Goal: Task Accomplishment & Management: Manage account settings

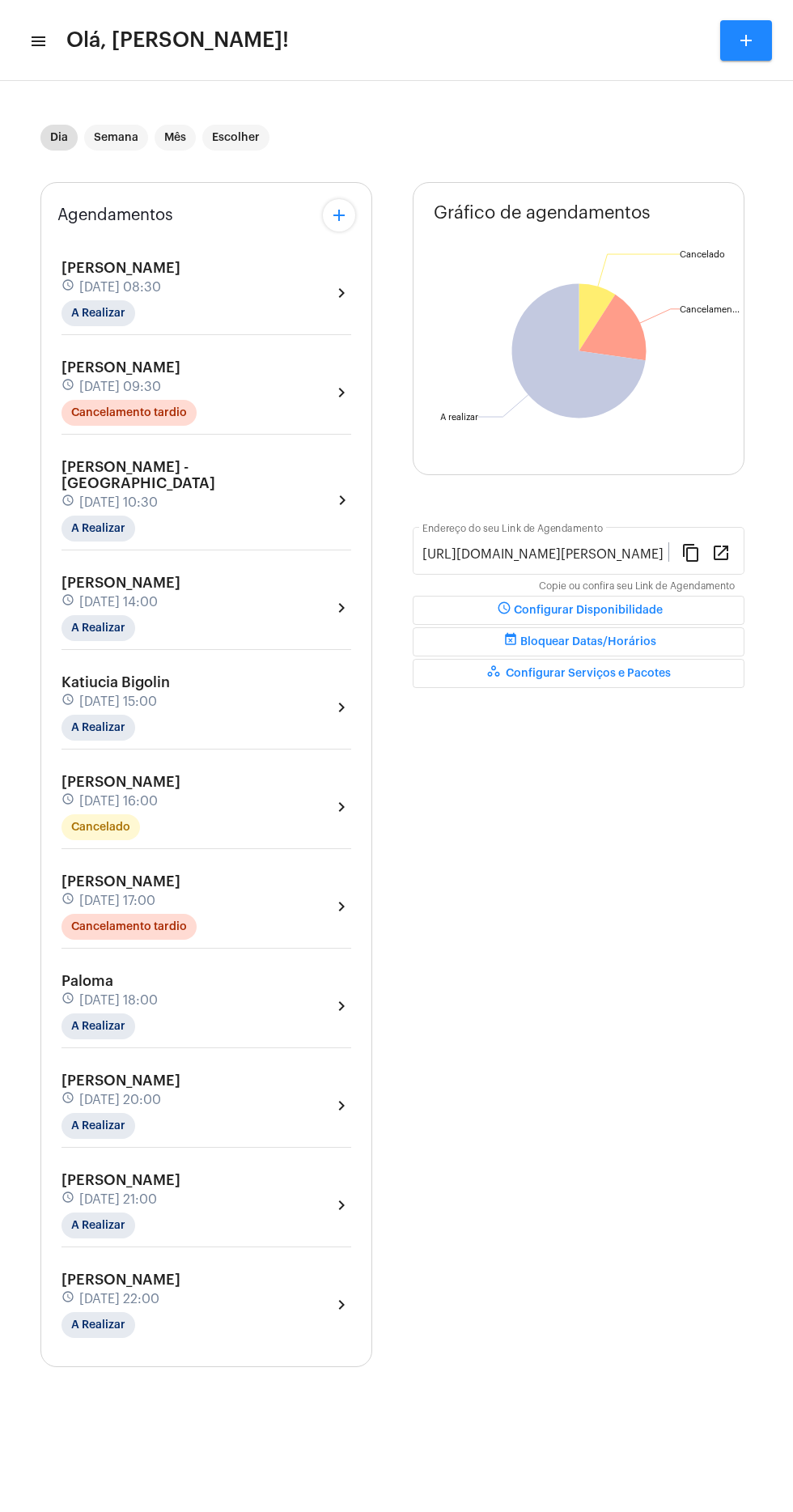
click at [731, 273] on icon "Cancelado Cancelado Cancelamento tardio Cancelamen... A realizar A realizar" at bounding box center [579, 350] width 331 height 292
click at [654, 844] on div "Gráfico de agendamentos Não há agendamentos Cancelado Cancelado Cancelamento ta…" at bounding box center [578, 774] width 332 height 1185
click at [39, 45] on mat-icon "menu" at bounding box center [37, 41] width 16 height 19
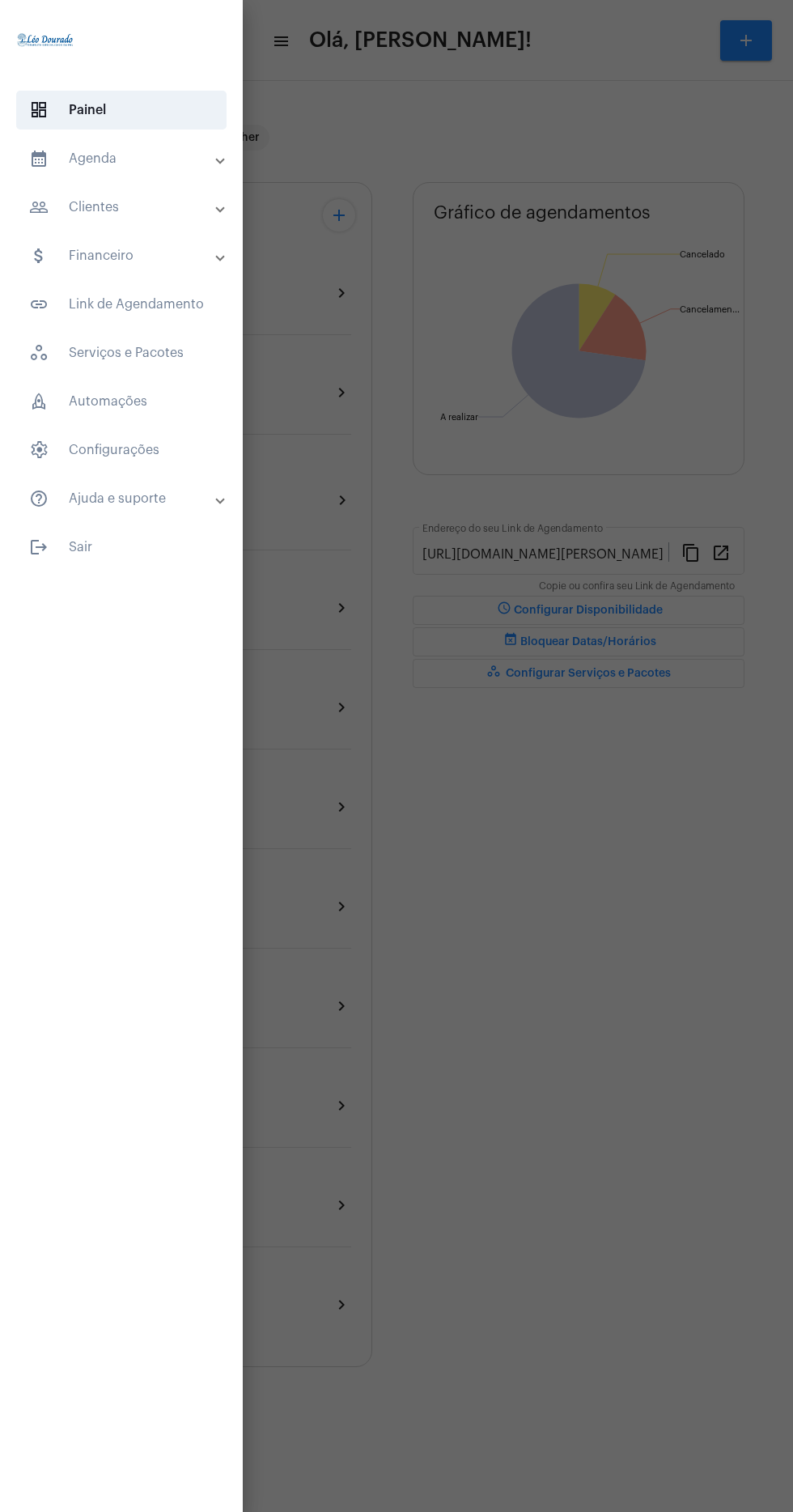
click at [53, 177] on mat-expansion-panel-header "calendar_month_outlined Agenda" at bounding box center [126, 158] width 233 height 39
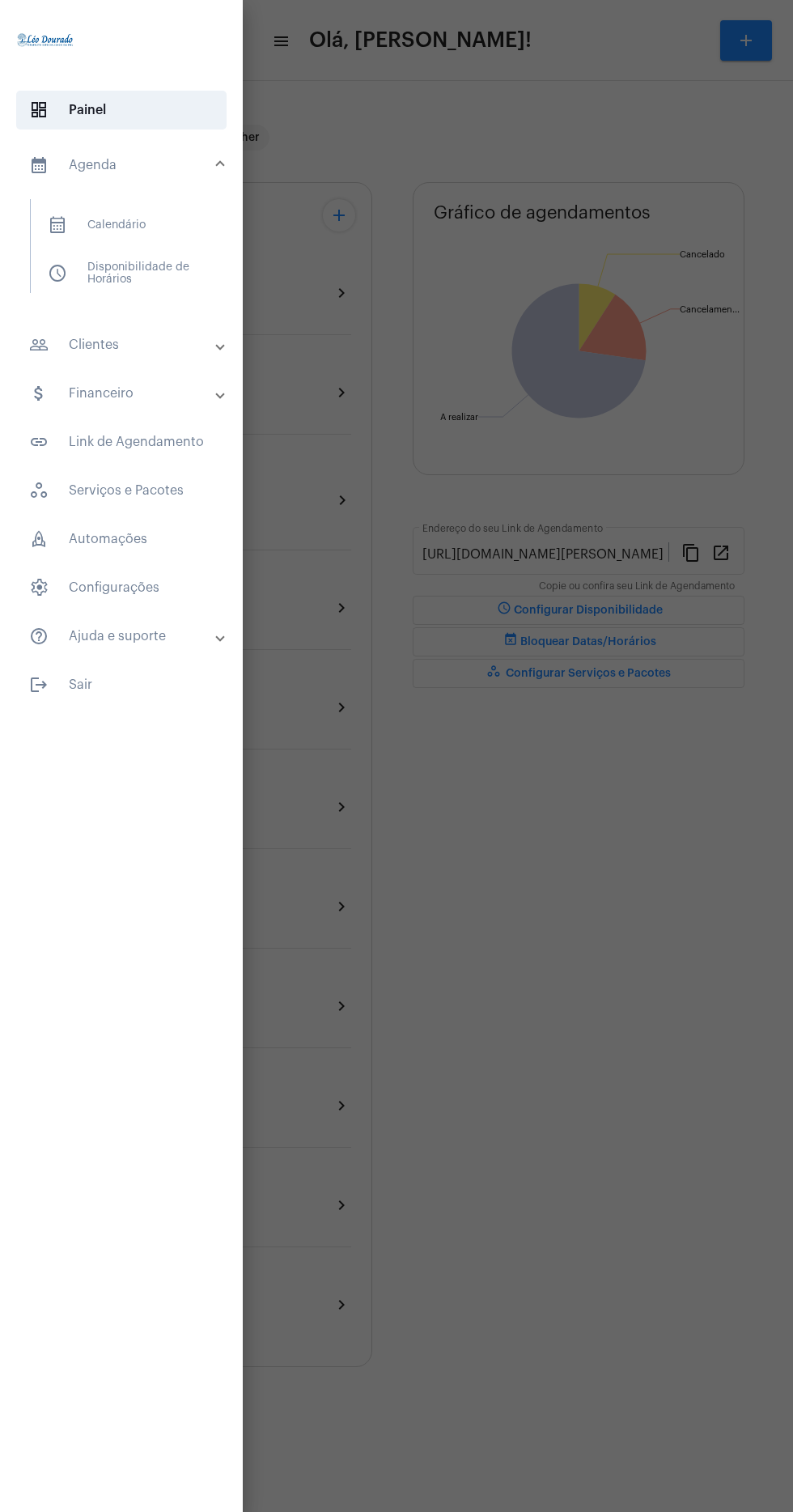
click at [78, 228] on span "calendar_month_outlined Calendário" at bounding box center [121, 224] width 171 height 39
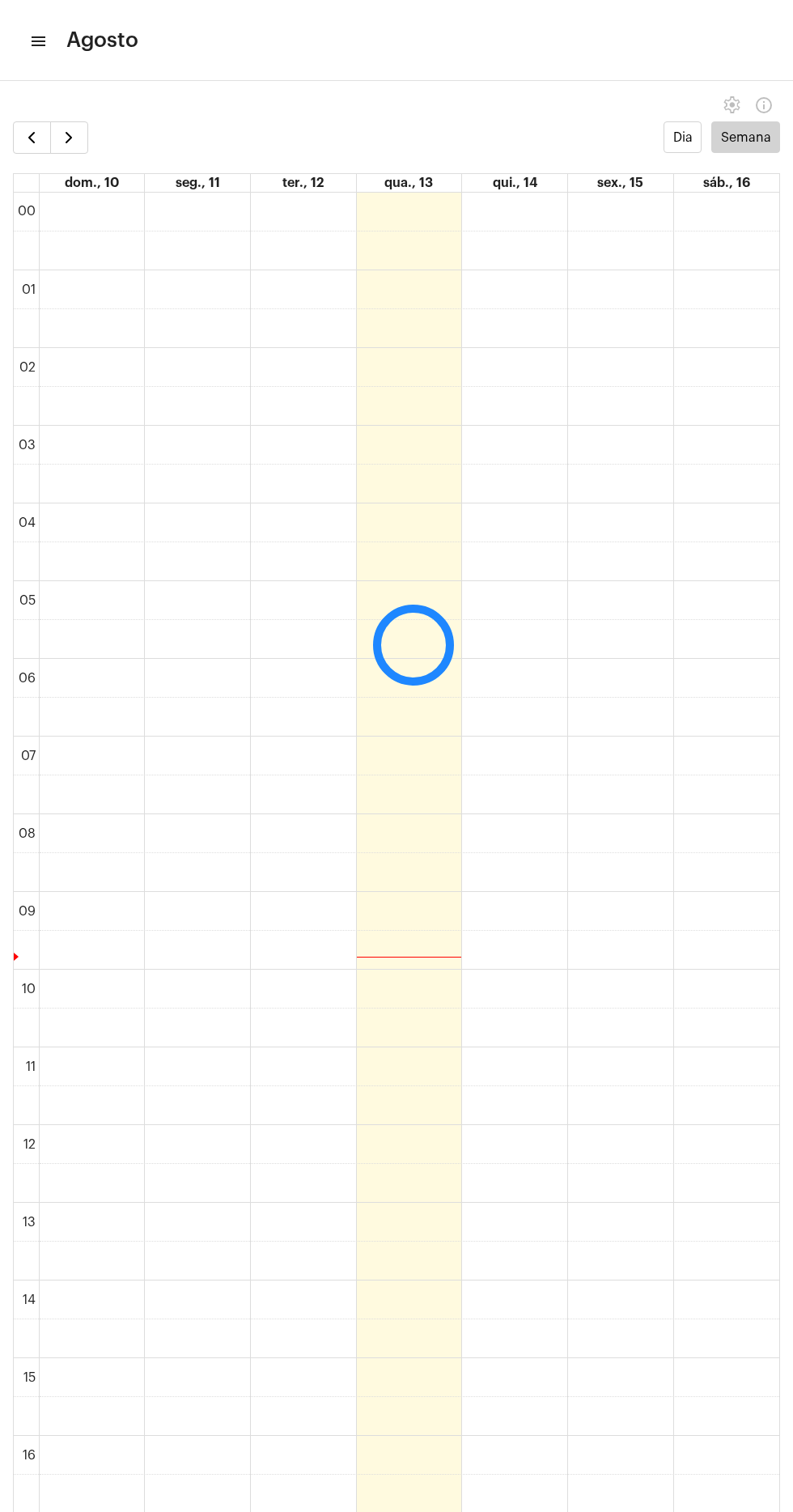
scroll to position [468, 0]
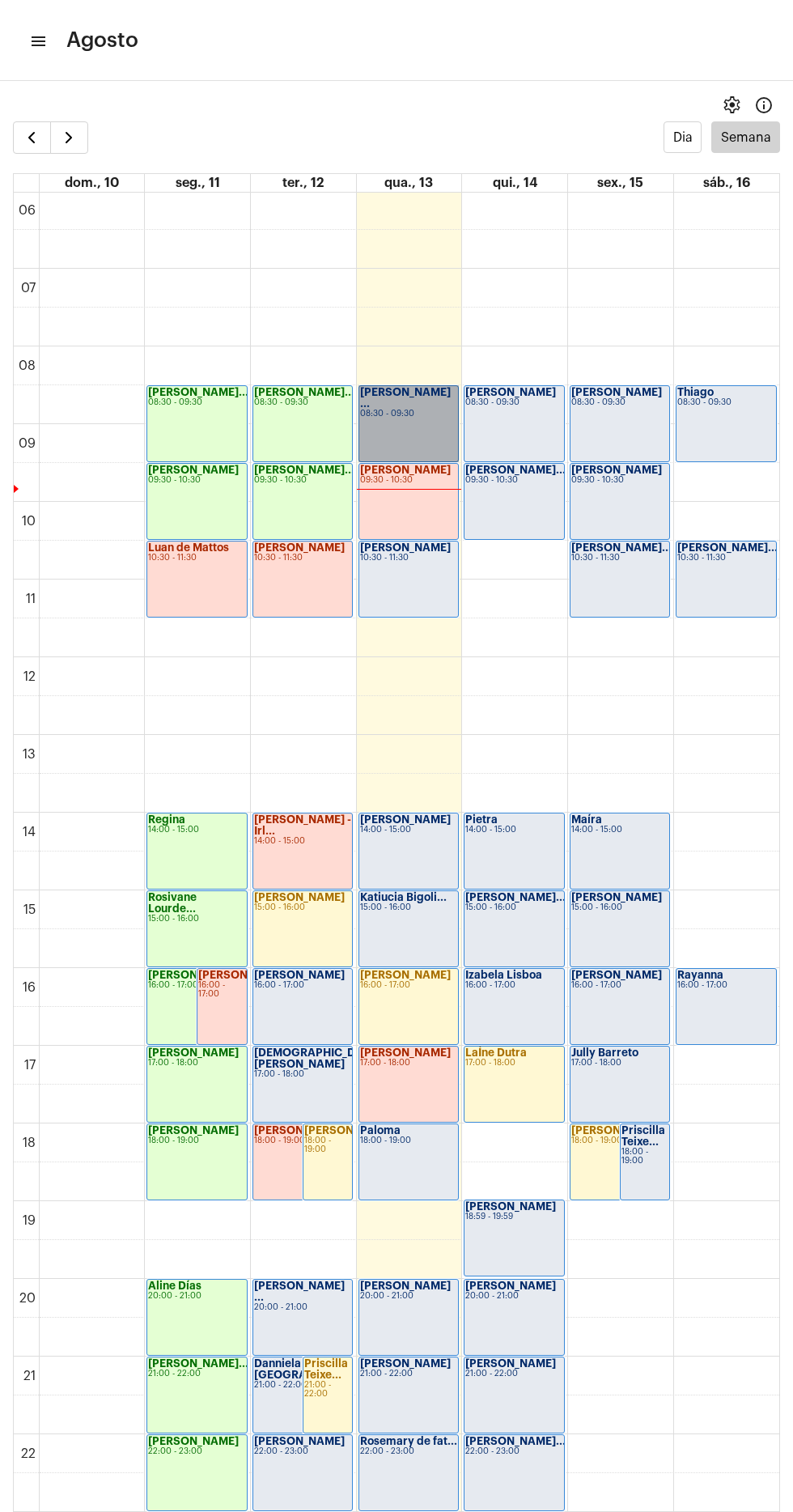
click at [389, 415] on link "[PERSON_NAME] ... 08:30 - 09:30" at bounding box center [409, 423] width 101 height 77
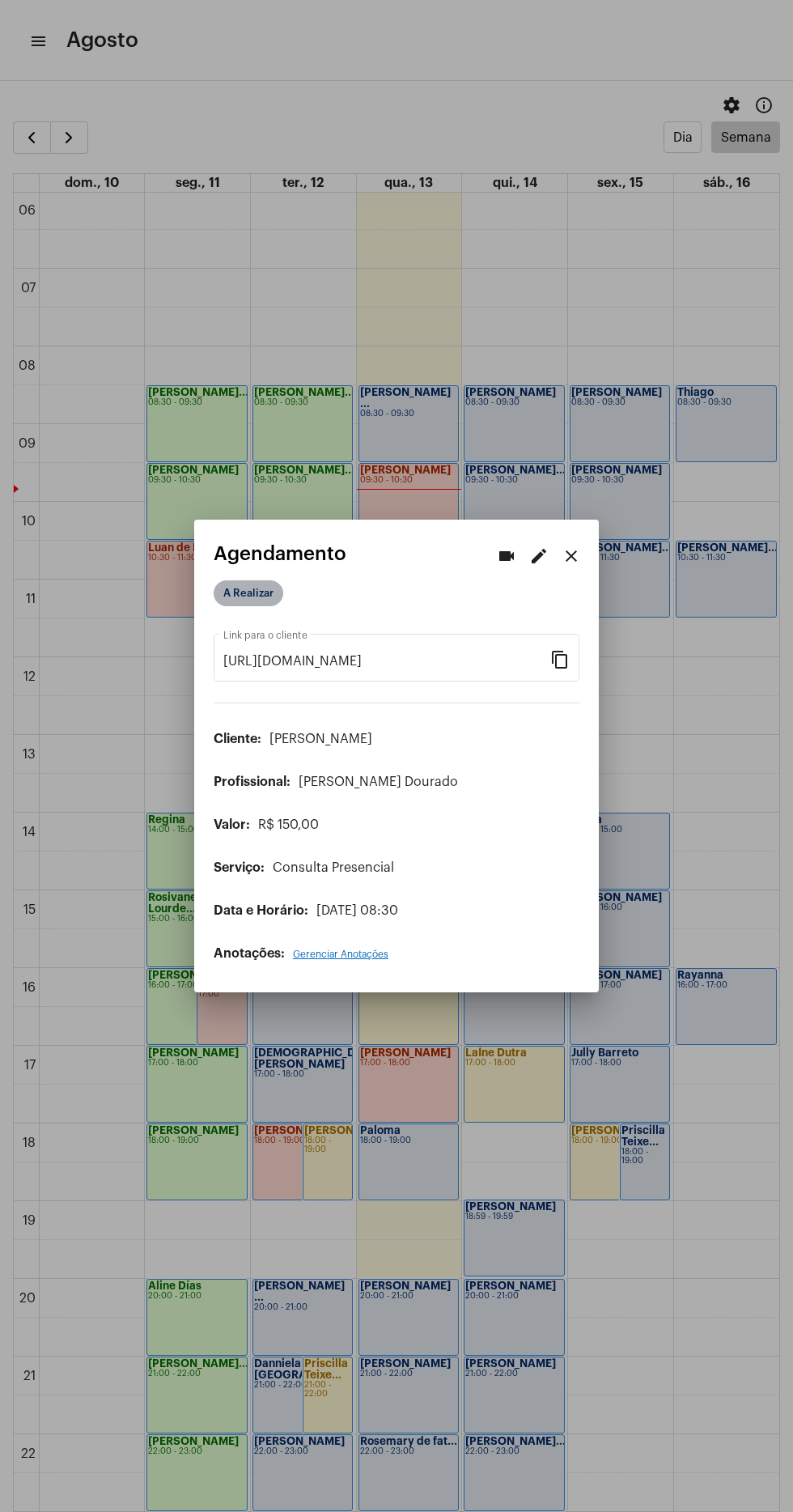
click at [225, 584] on mat-chip "A Realizar" at bounding box center [248, 592] width 69 height 26
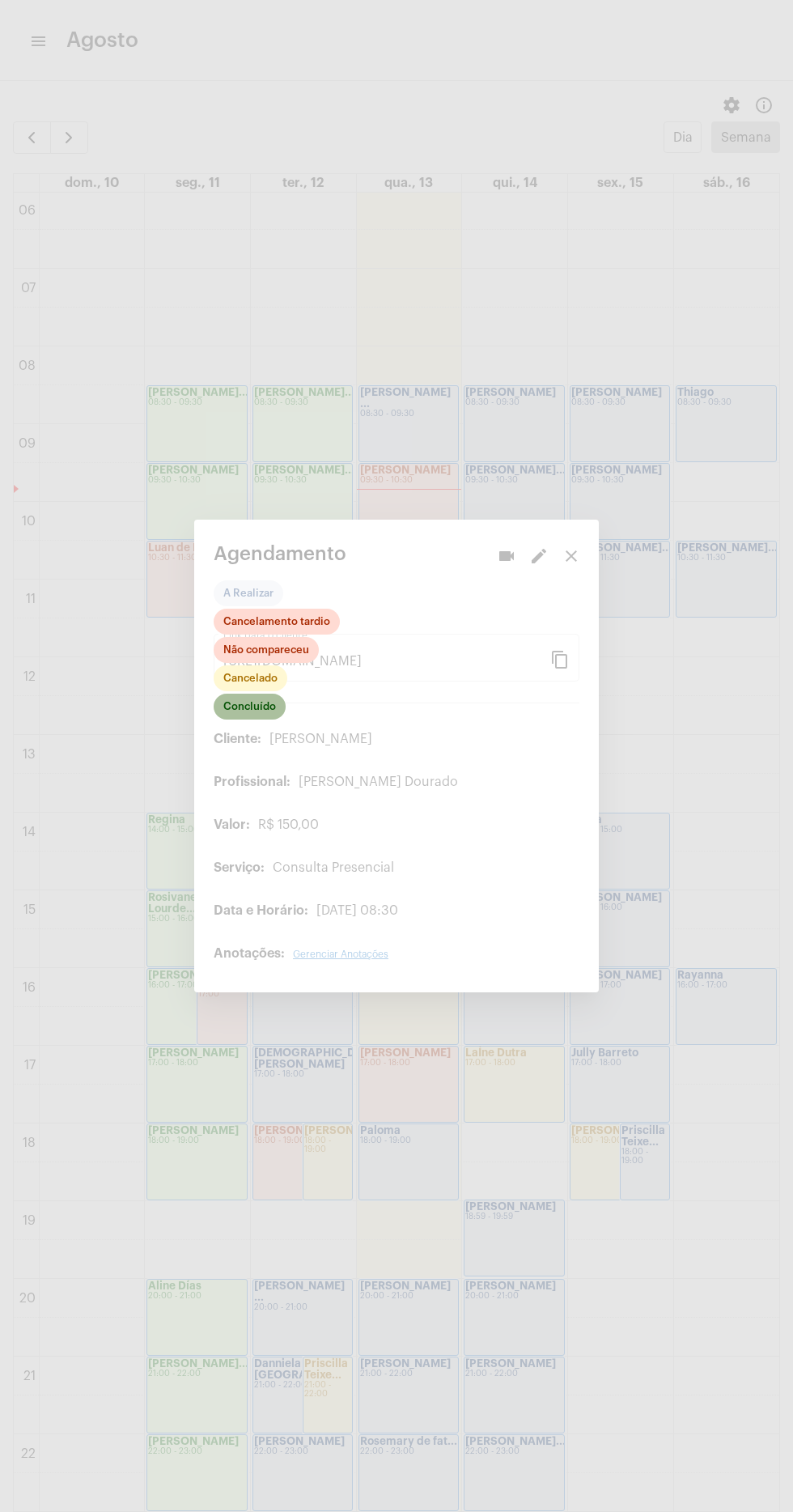
click at [270, 706] on mat-chip "Concluído" at bounding box center [250, 706] width 72 height 26
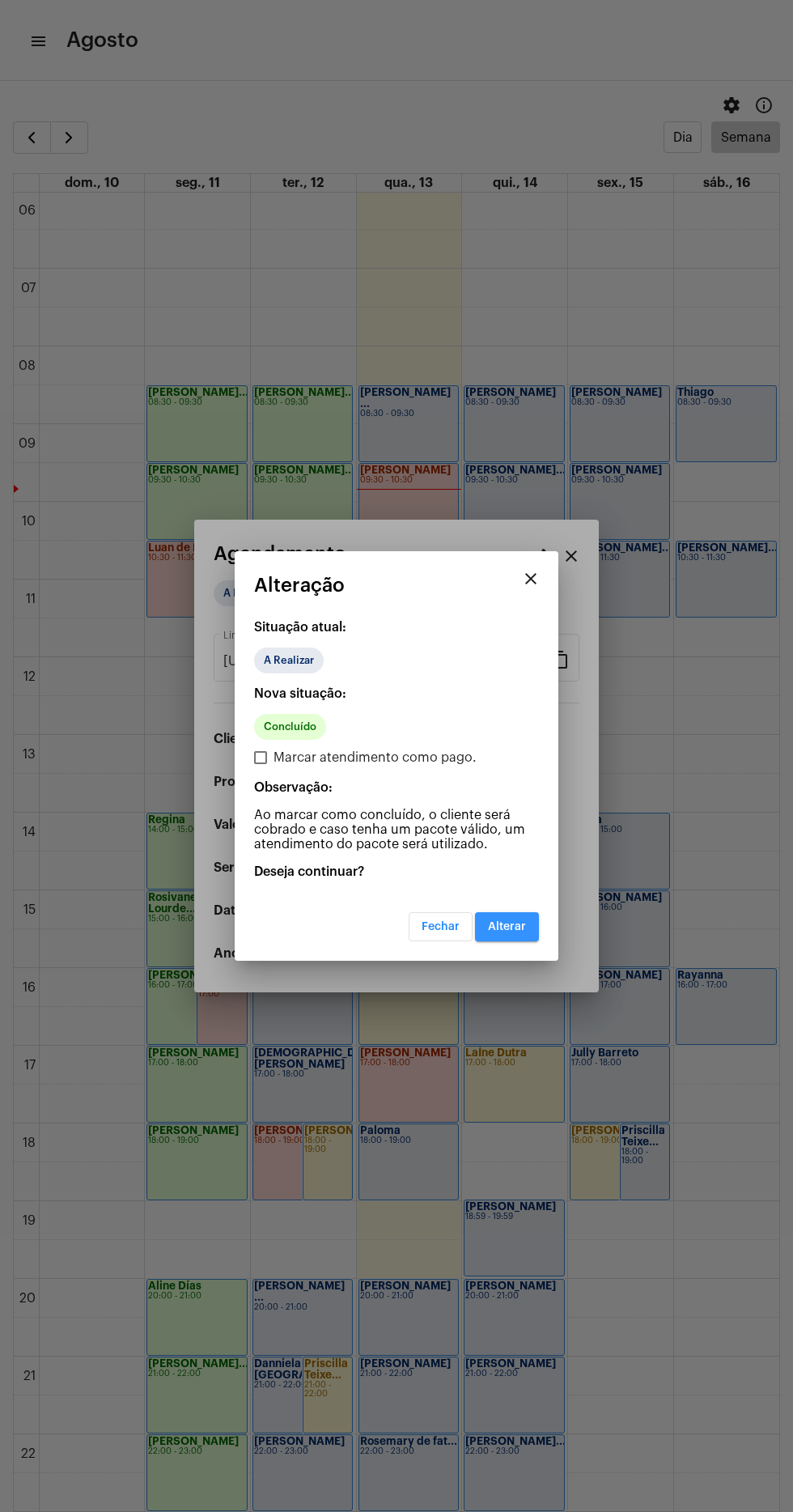
click at [521, 929] on span "Alterar" at bounding box center [507, 926] width 38 height 11
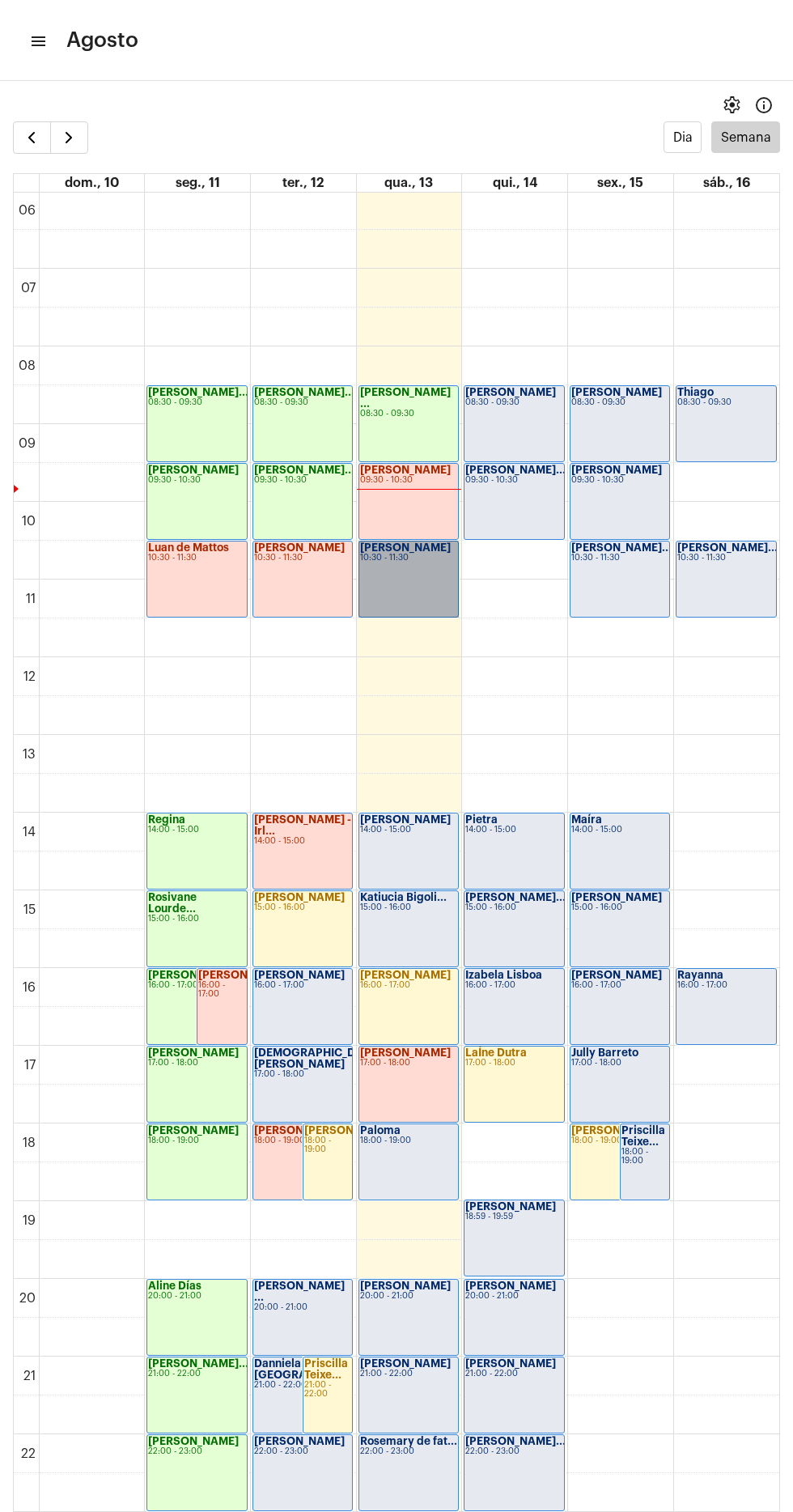
click at [396, 575] on link "[PERSON_NAME] 10:30 - 11:30" at bounding box center [409, 578] width 101 height 77
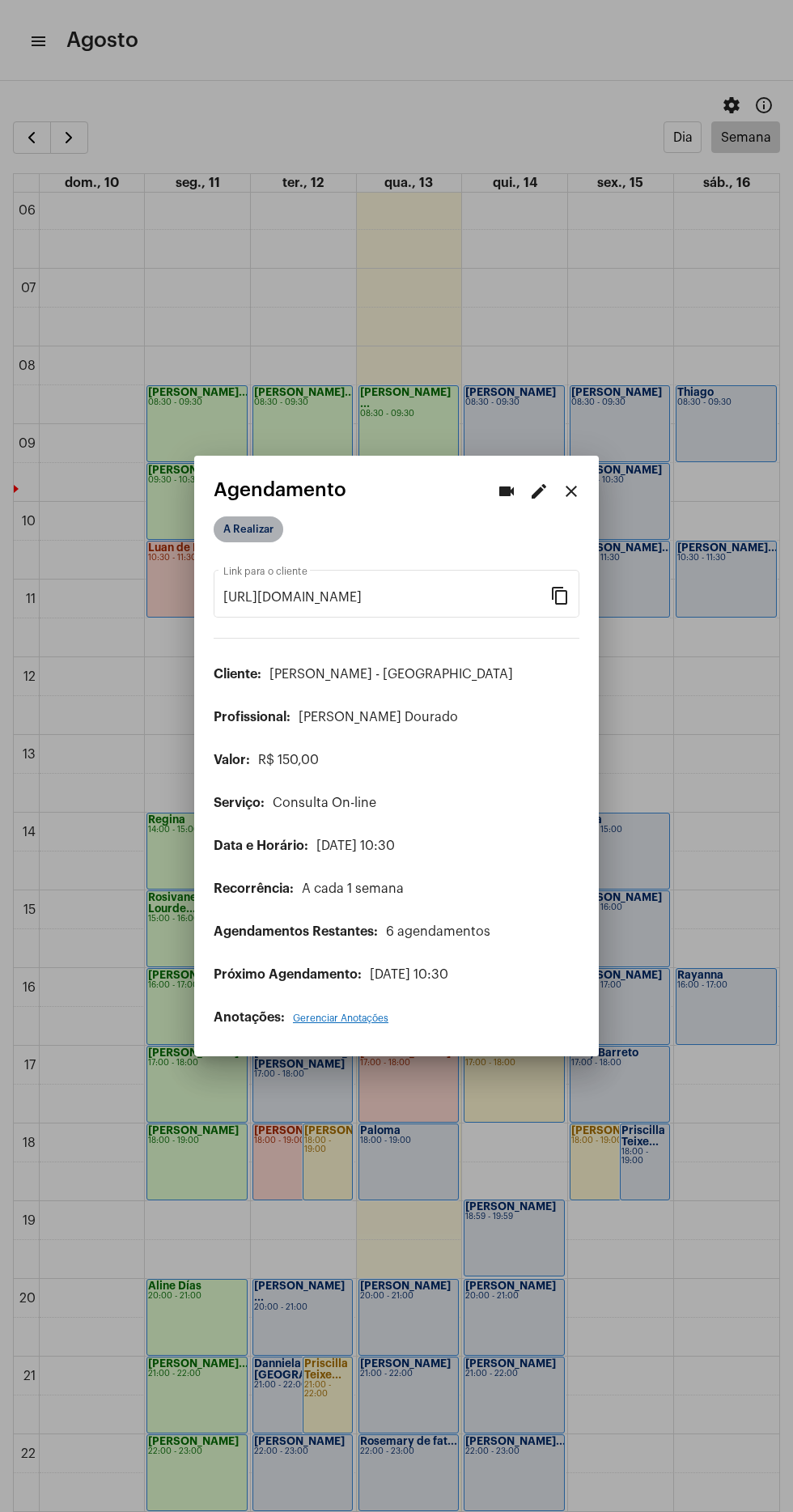
click at [249, 518] on mat-chip "A Realizar" at bounding box center [248, 529] width 69 height 26
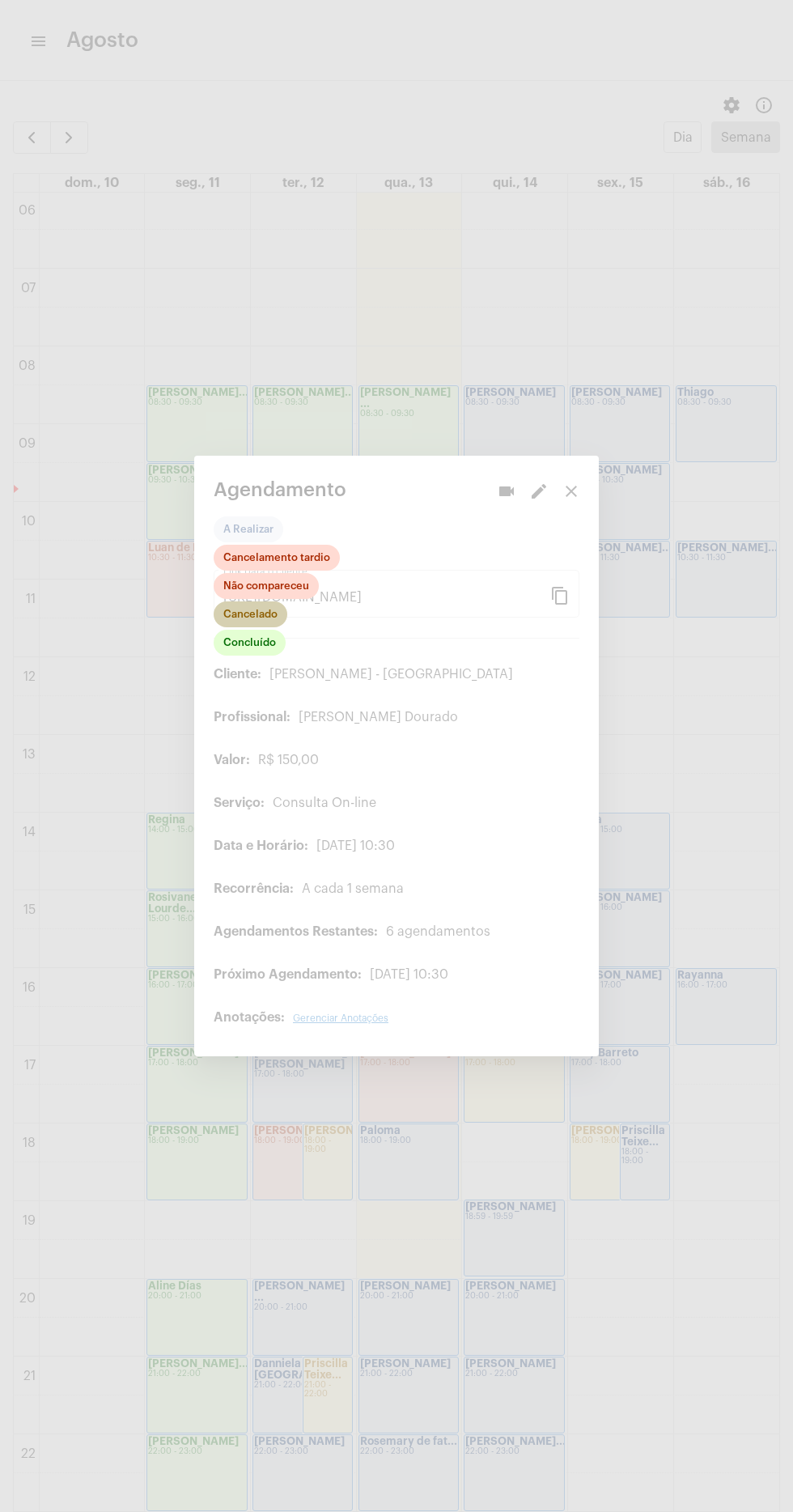
click at [266, 604] on mat-chip "Cancelado" at bounding box center [250, 613] width 73 height 26
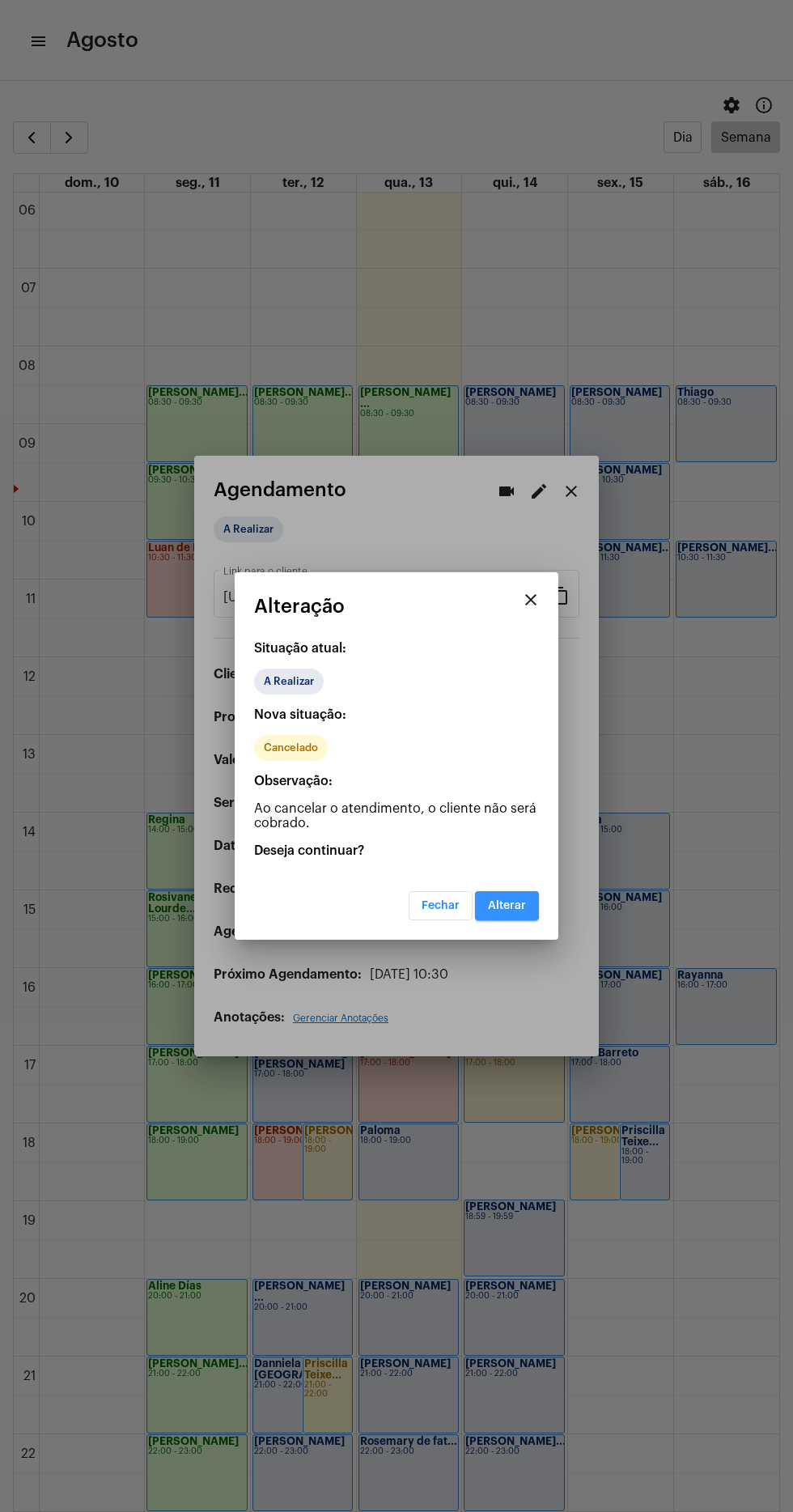
click at [512, 909] on span "Alterar" at bounding box center [507, 905] width 38 height 11
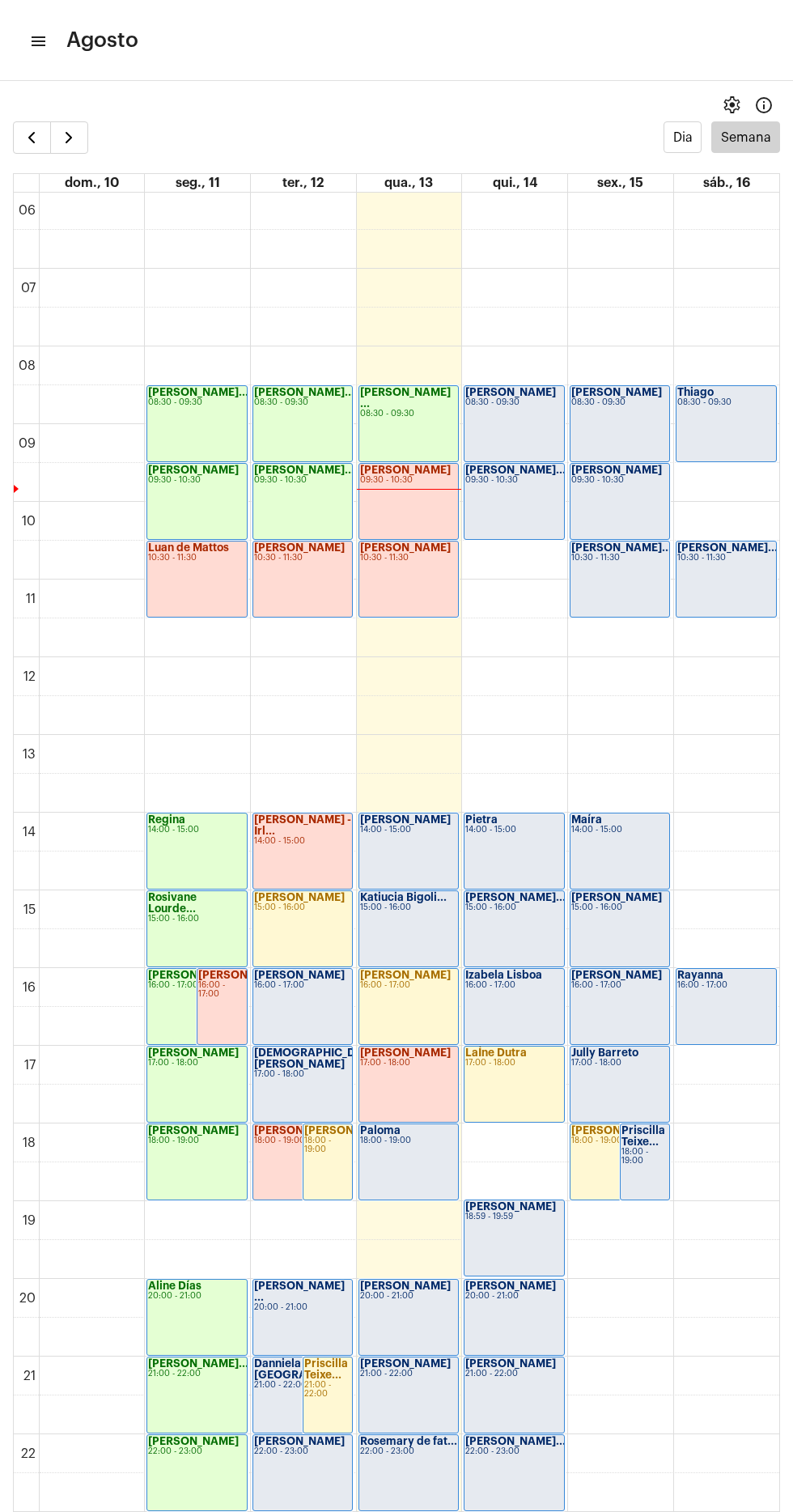
scroll to position [511, 0]
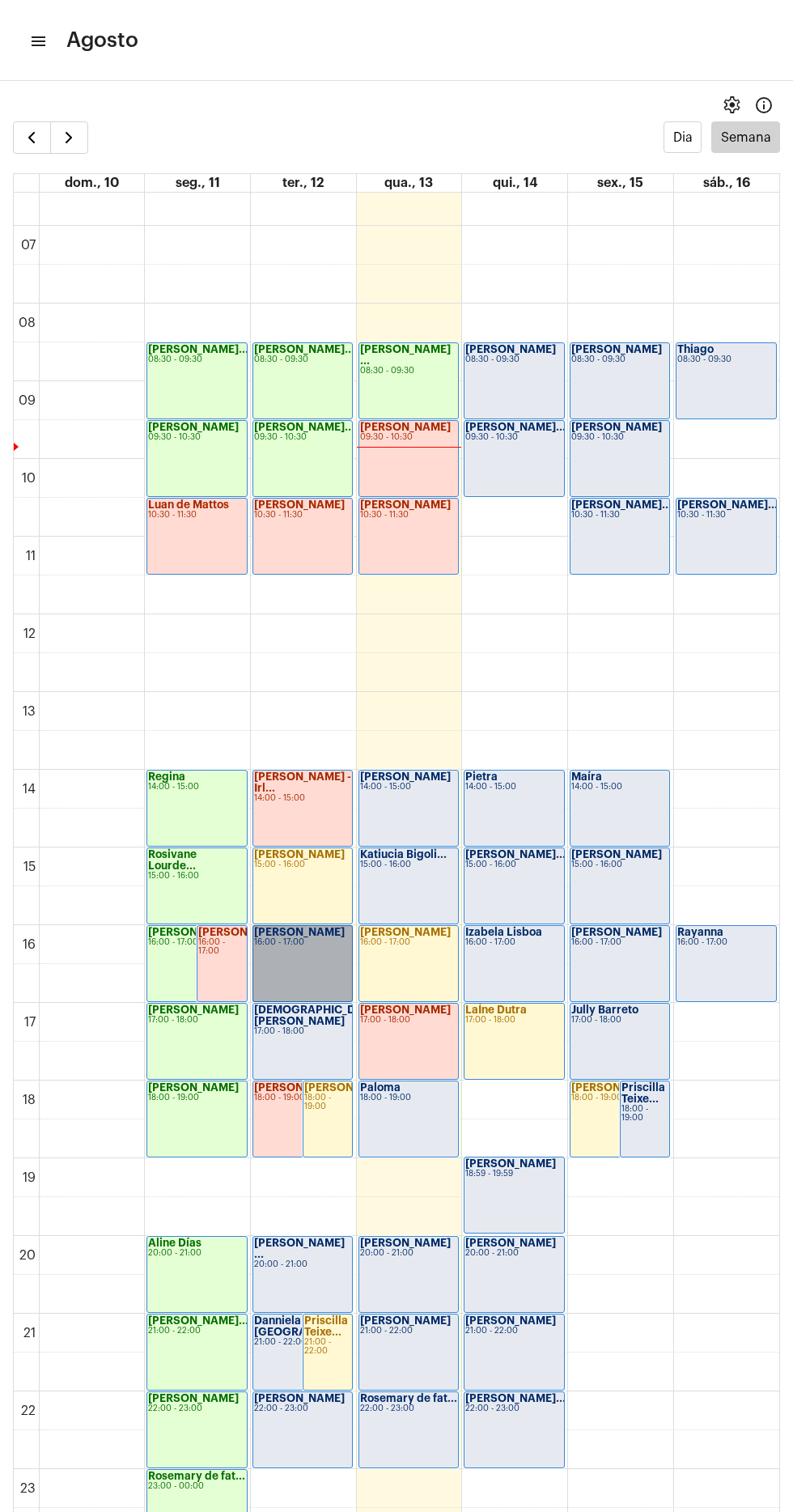
click at [293, 984] on link "[PERSON_NAME] 16:00 - 17:00" at bounding box center [303, 963] width 101 height 77
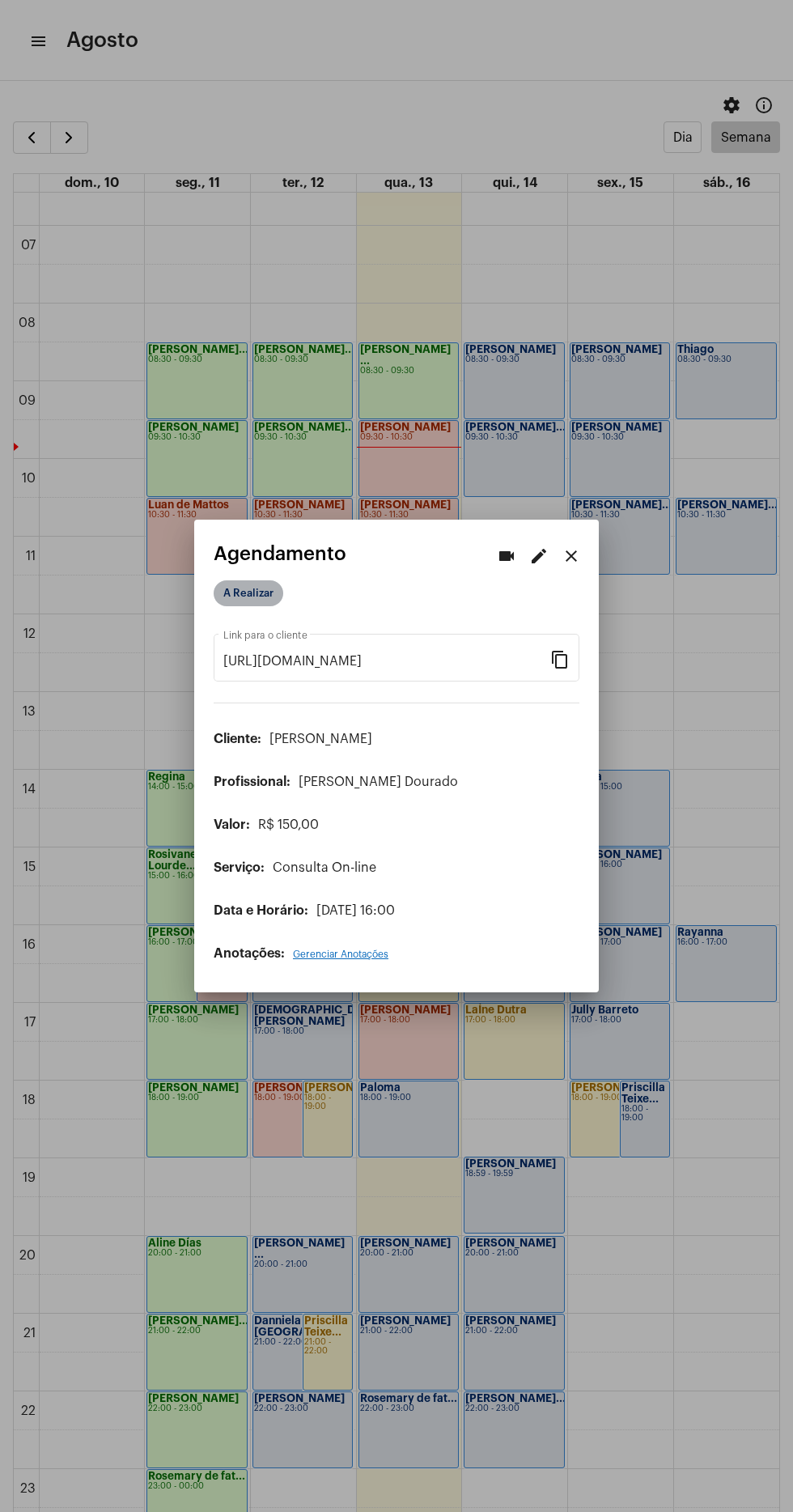
click at [234, 594] on mat-chip "A Realizar" at bounding box center [248, 592] width 69 height 26
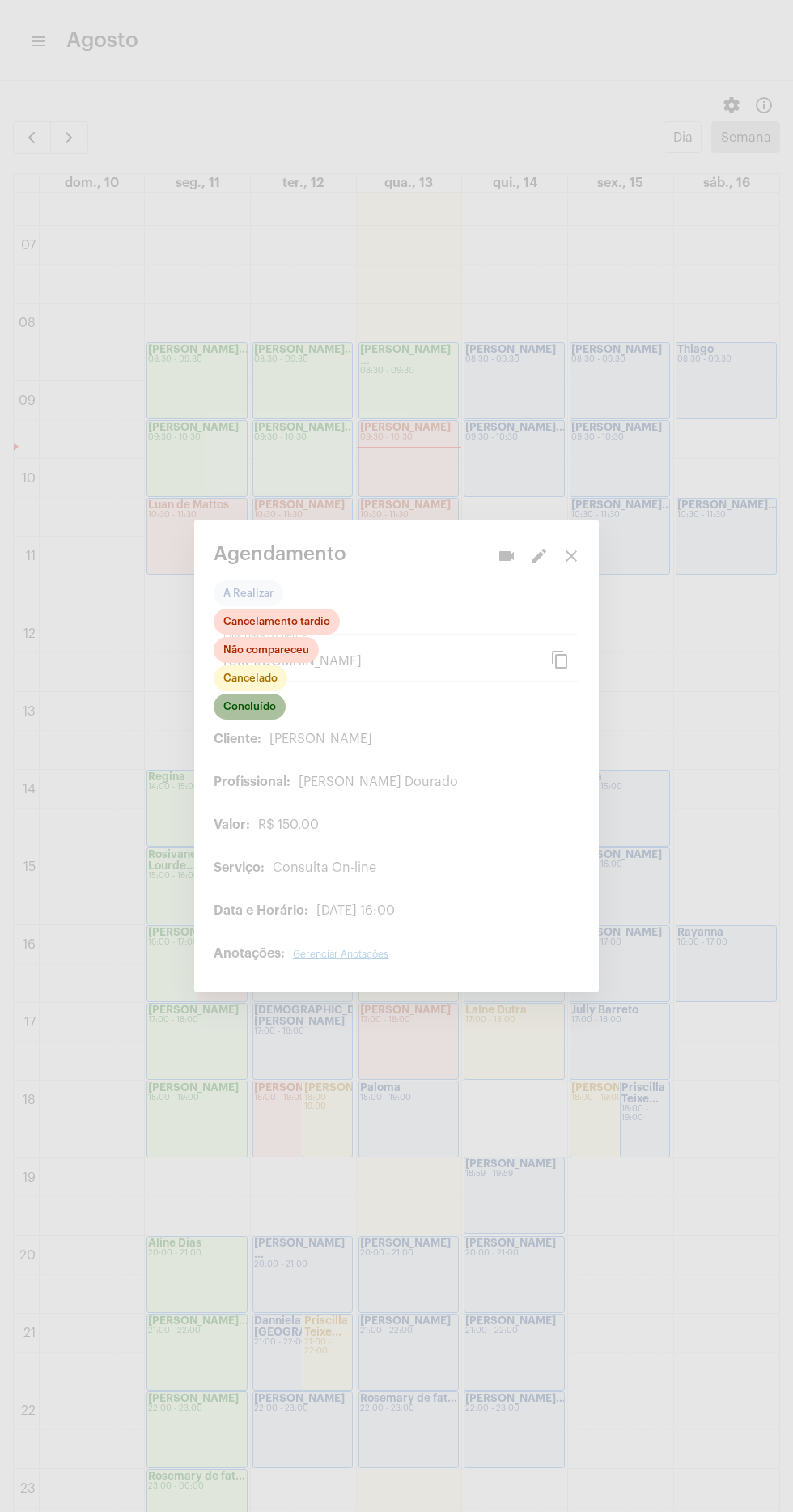
click at [268, 701] on mat-chip "Concluído" at bounding box center [250, 706] width 72 height 26
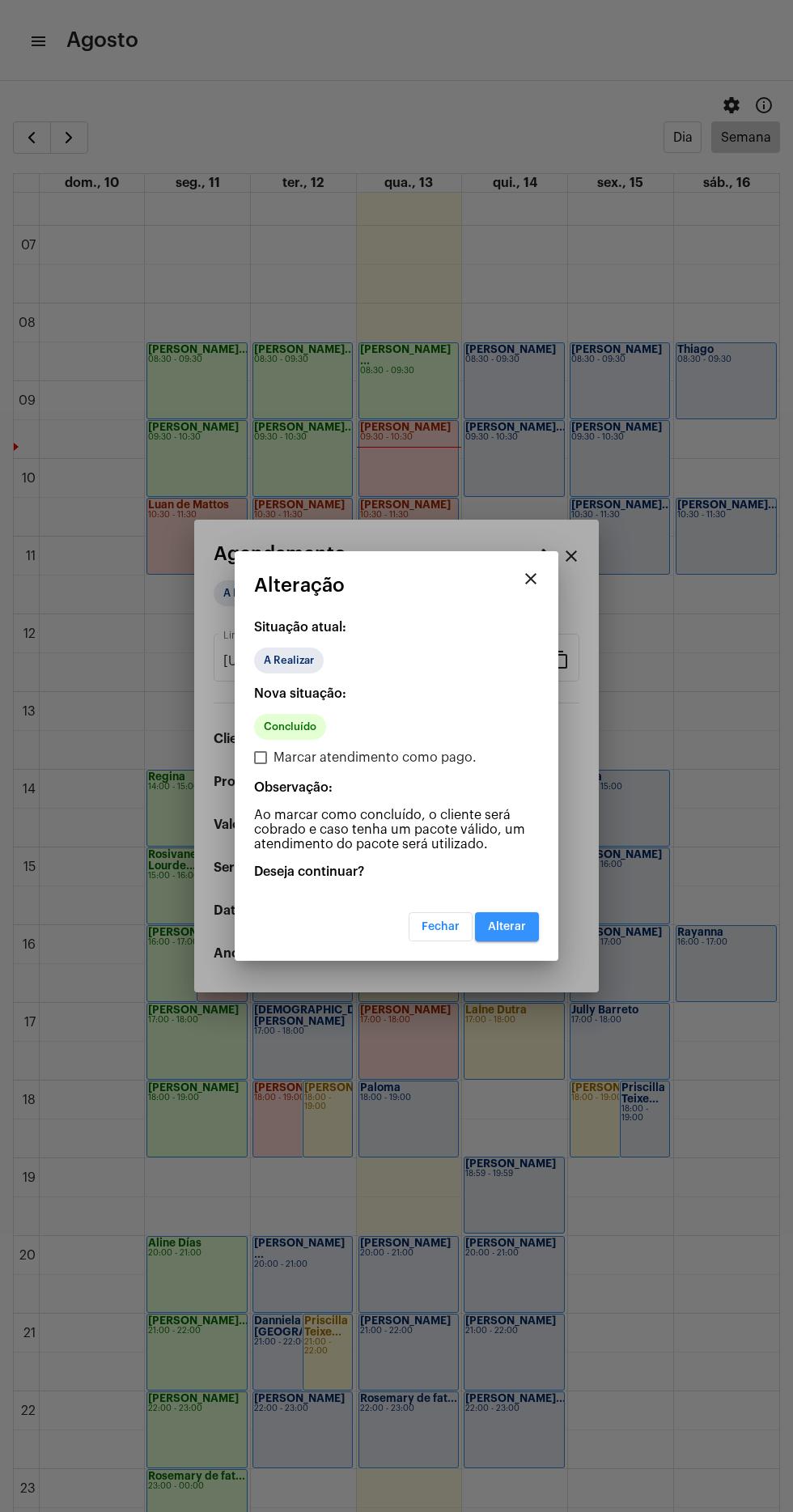
click at [523, 915] on button "Alterar" at bounding box center [507, 926] width 64 height 29
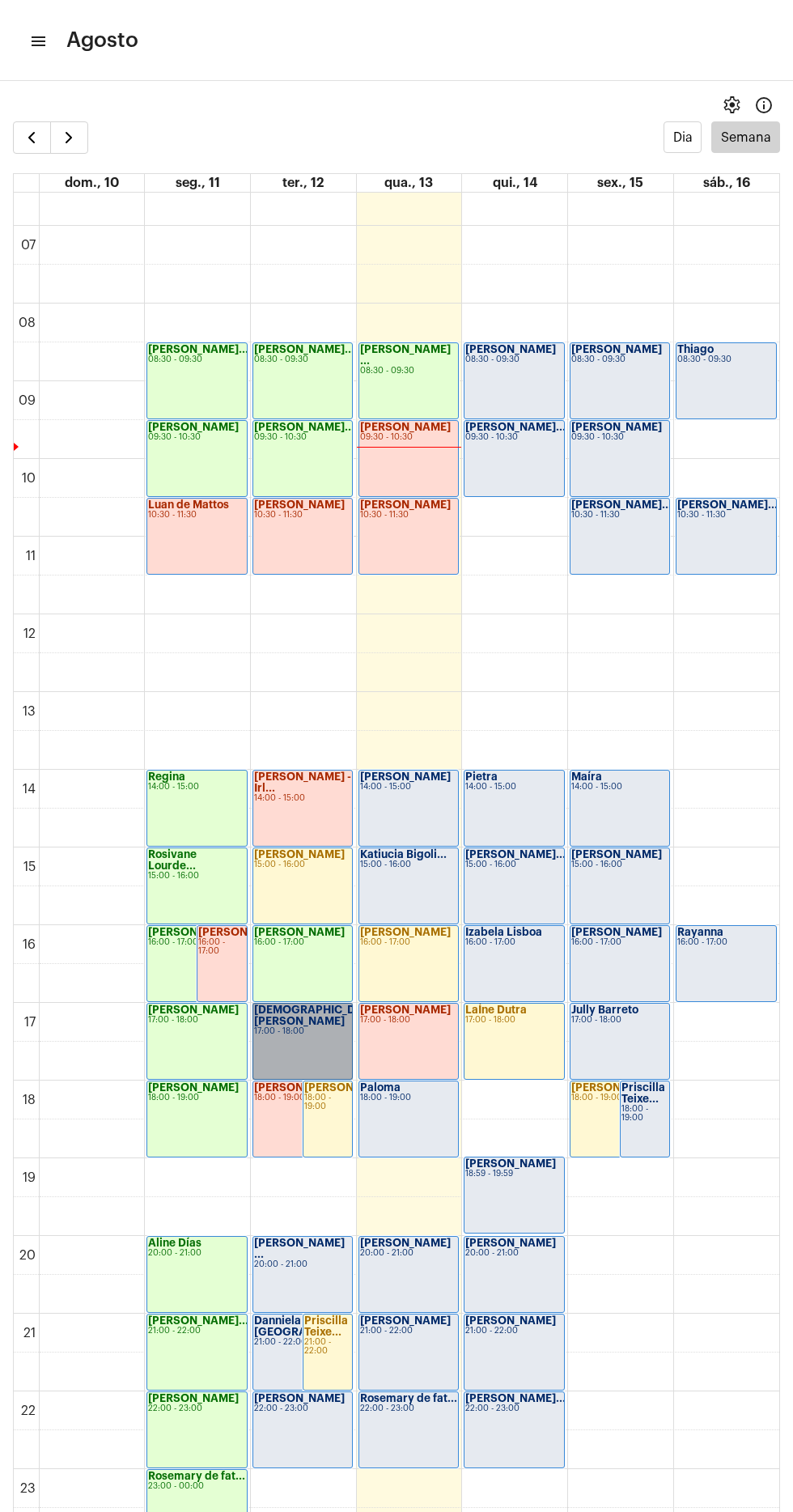
click at [296, 1042] on link "[DEMOGRAPHIC_DATA][PERSON_NAME] 17:00 - 18:00" at bounding box center [303, 1040] width 101 height 77
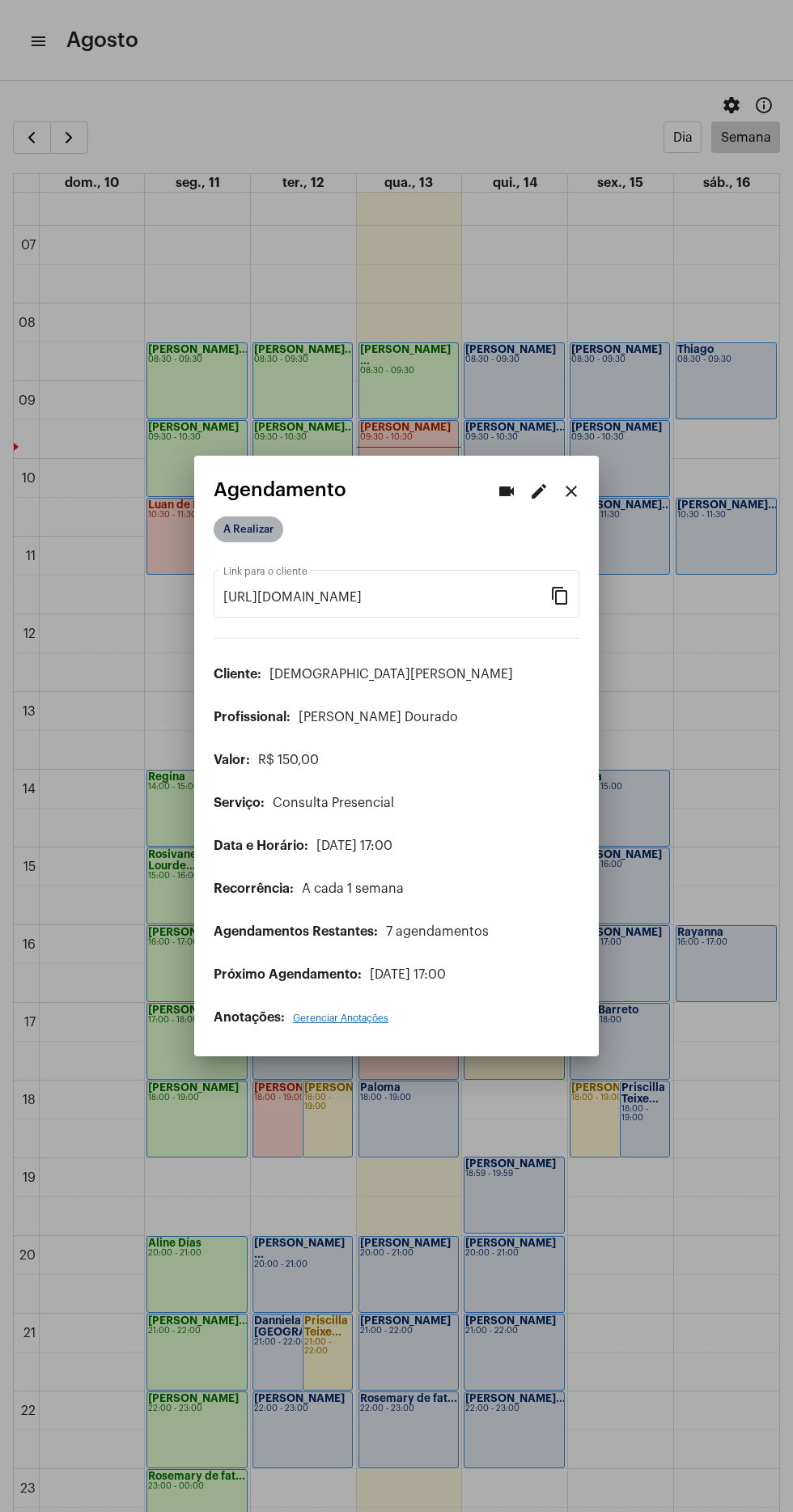
click at [241, 518] on mat-chip "A Realizar" at bounding box center [248, 529] width 69 height 26
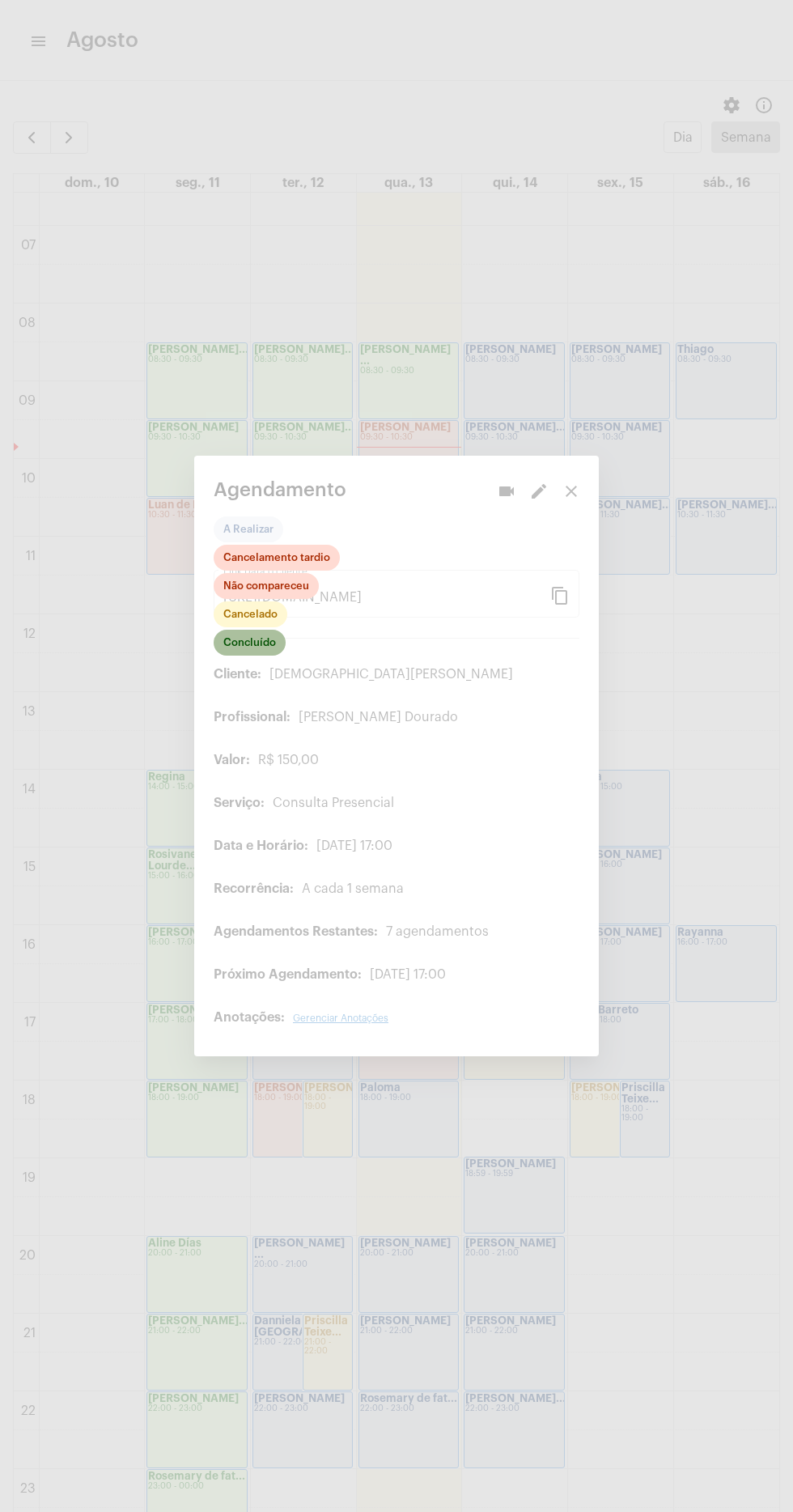
click at [255, 631] on mat-chip "Concluído" at bounding box center [250, 642] width 72 height 26
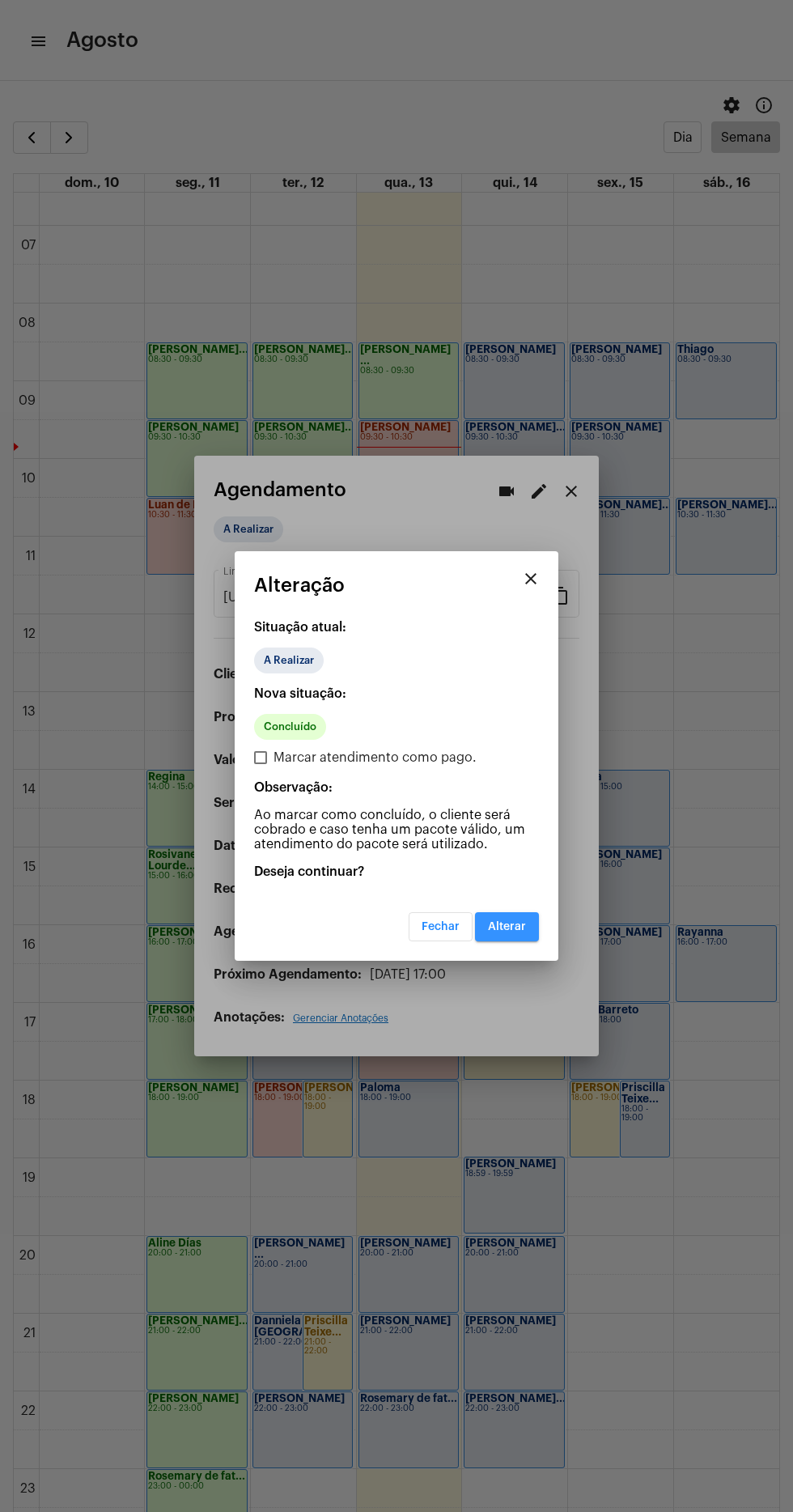
click at [518, 922] on span "Alterar" at bounding box center [507, 926] width 38 height 11
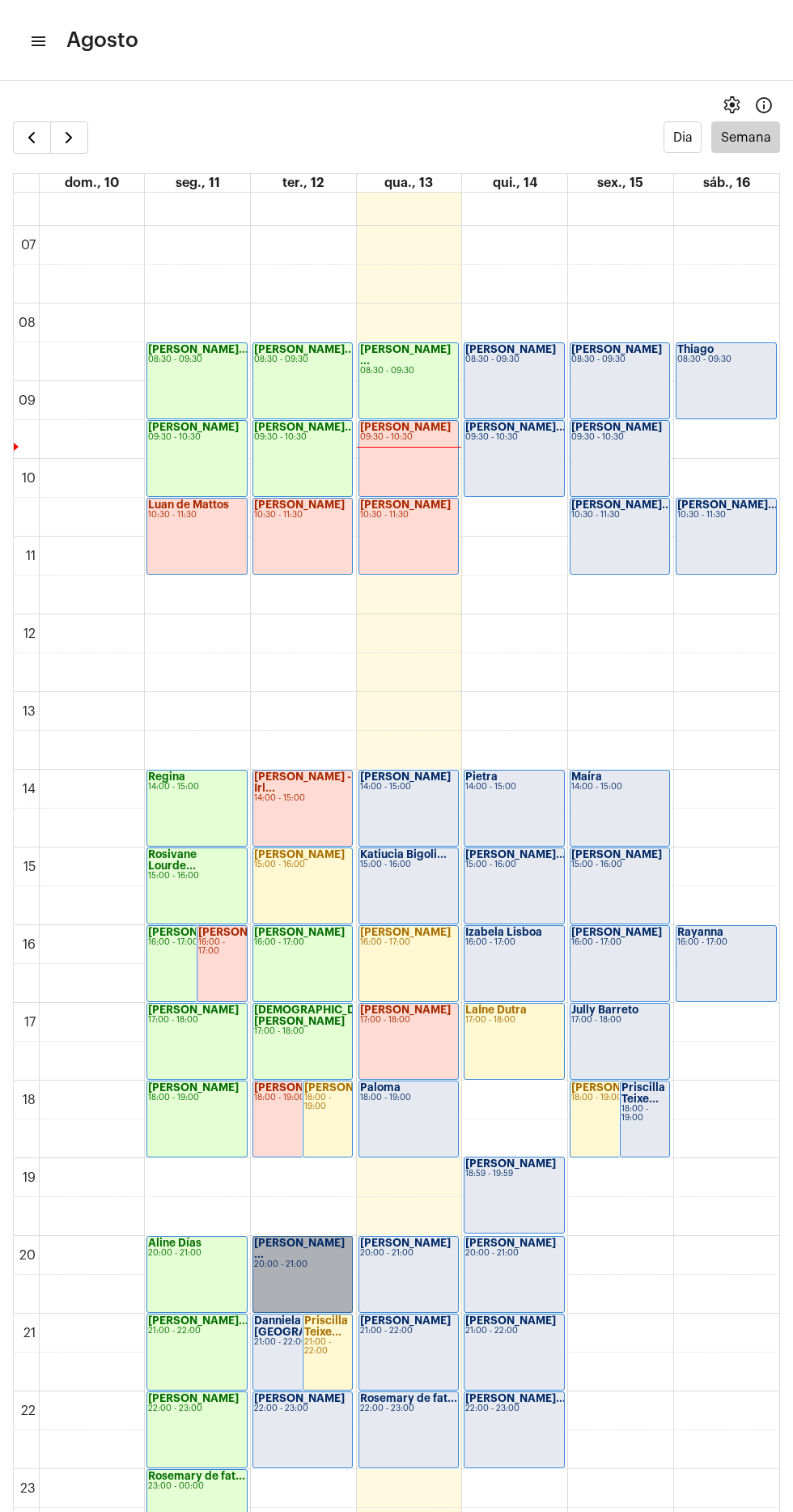
click at [282, 1260] on link "[PERSON_NAME] ... 20:00 - 21:00" at bounding box center [303, 1273] width 101 height 77
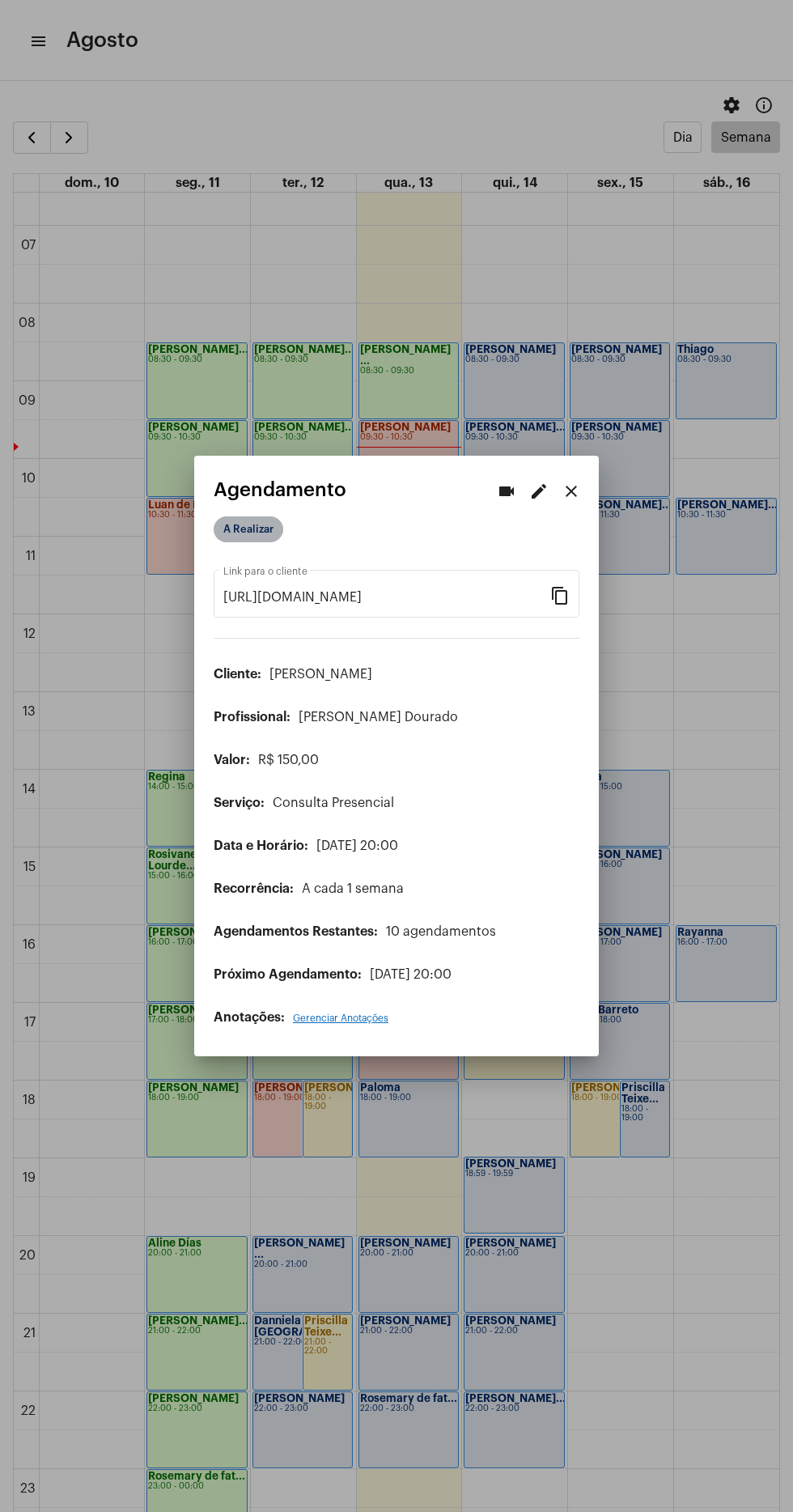
click at [244, 518] on mat-chip "A Realizar" at bounding box center [248, 529] width 69 height 26
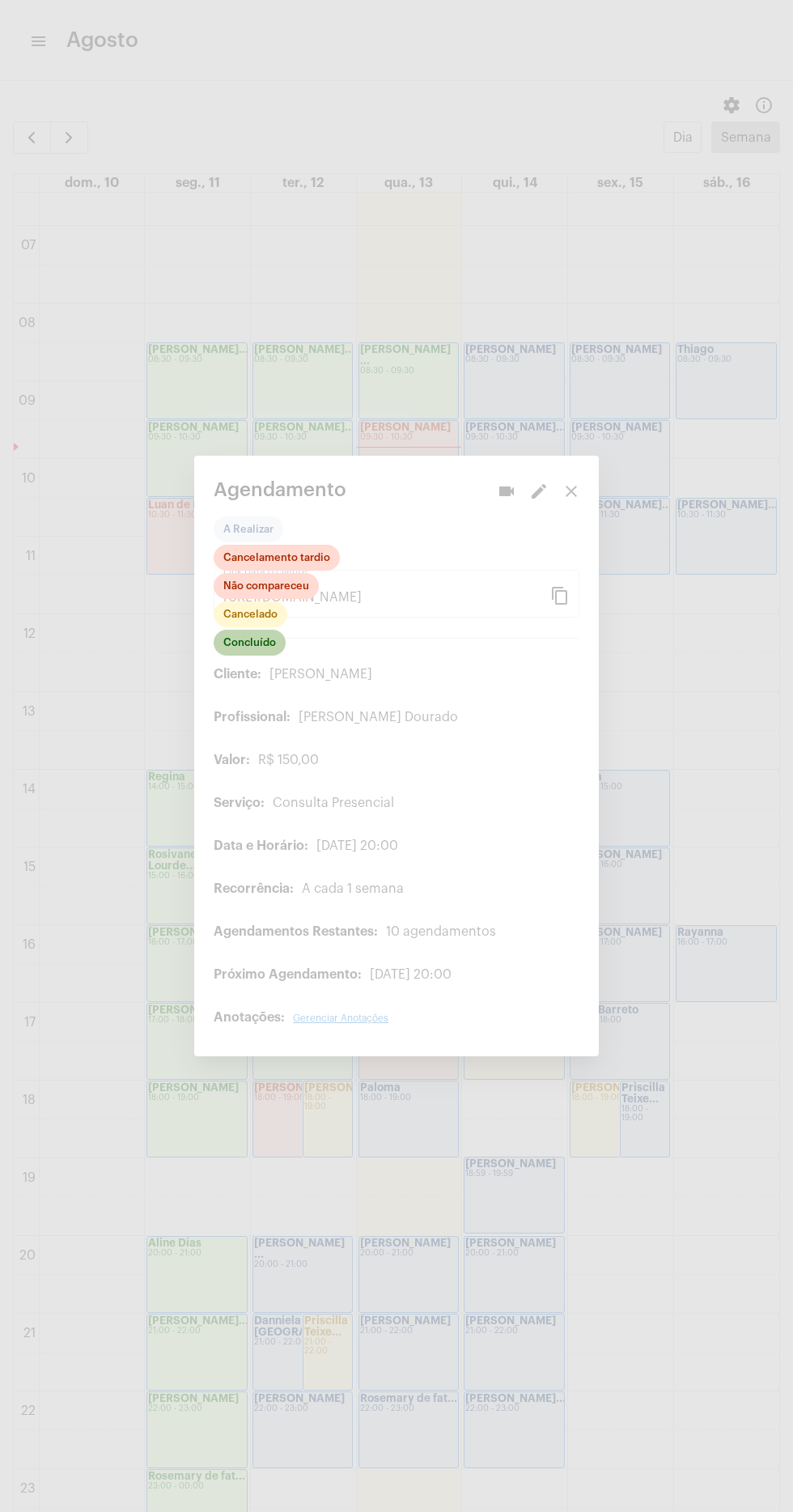
click at [257, 631] on mat-chip "Concluído" at bounding box center [250, 642] width 72 height 26
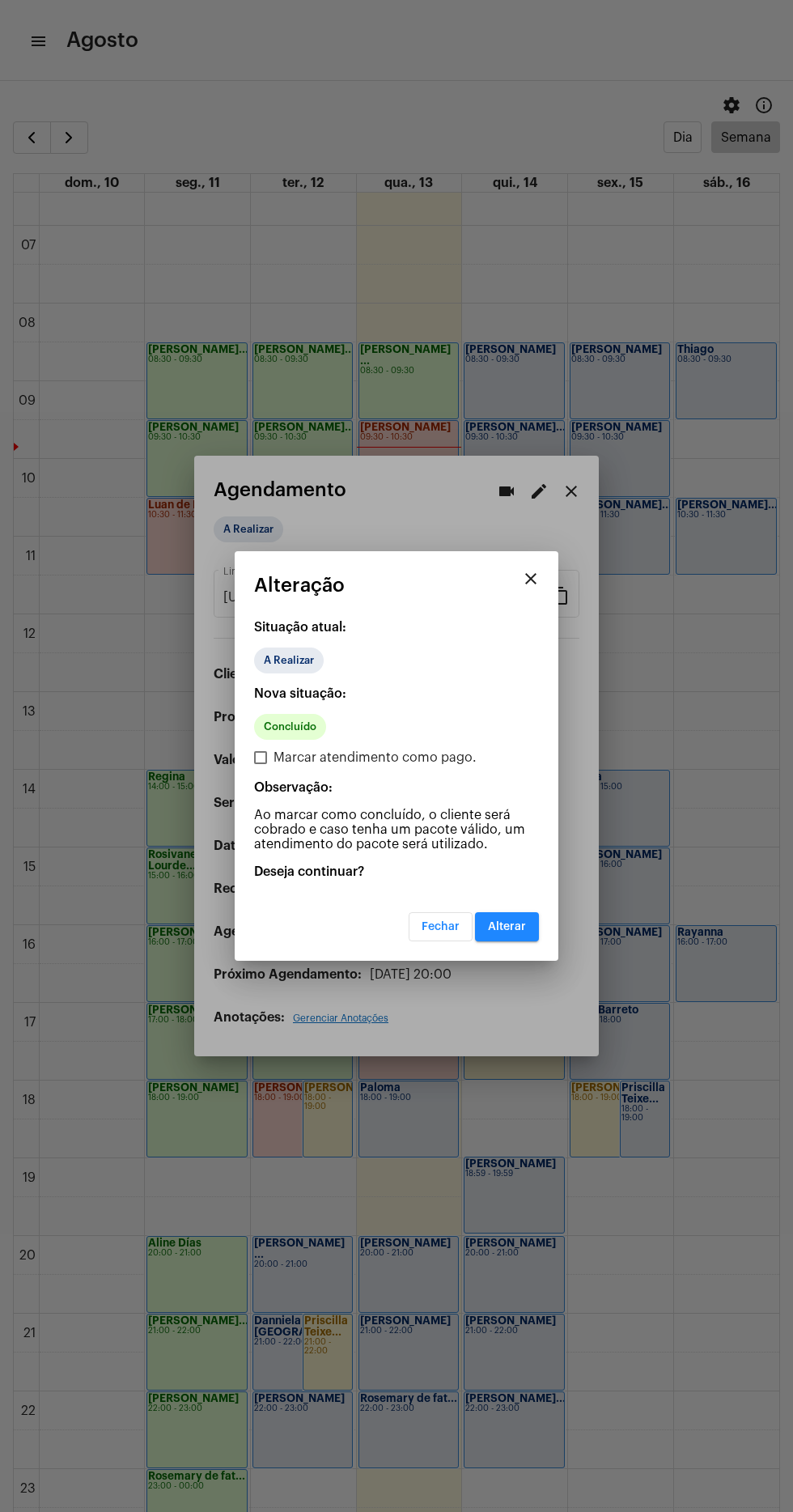
click at [515, 917] on button "Alterar" at bounding box center [507, 926] width 64 height 29
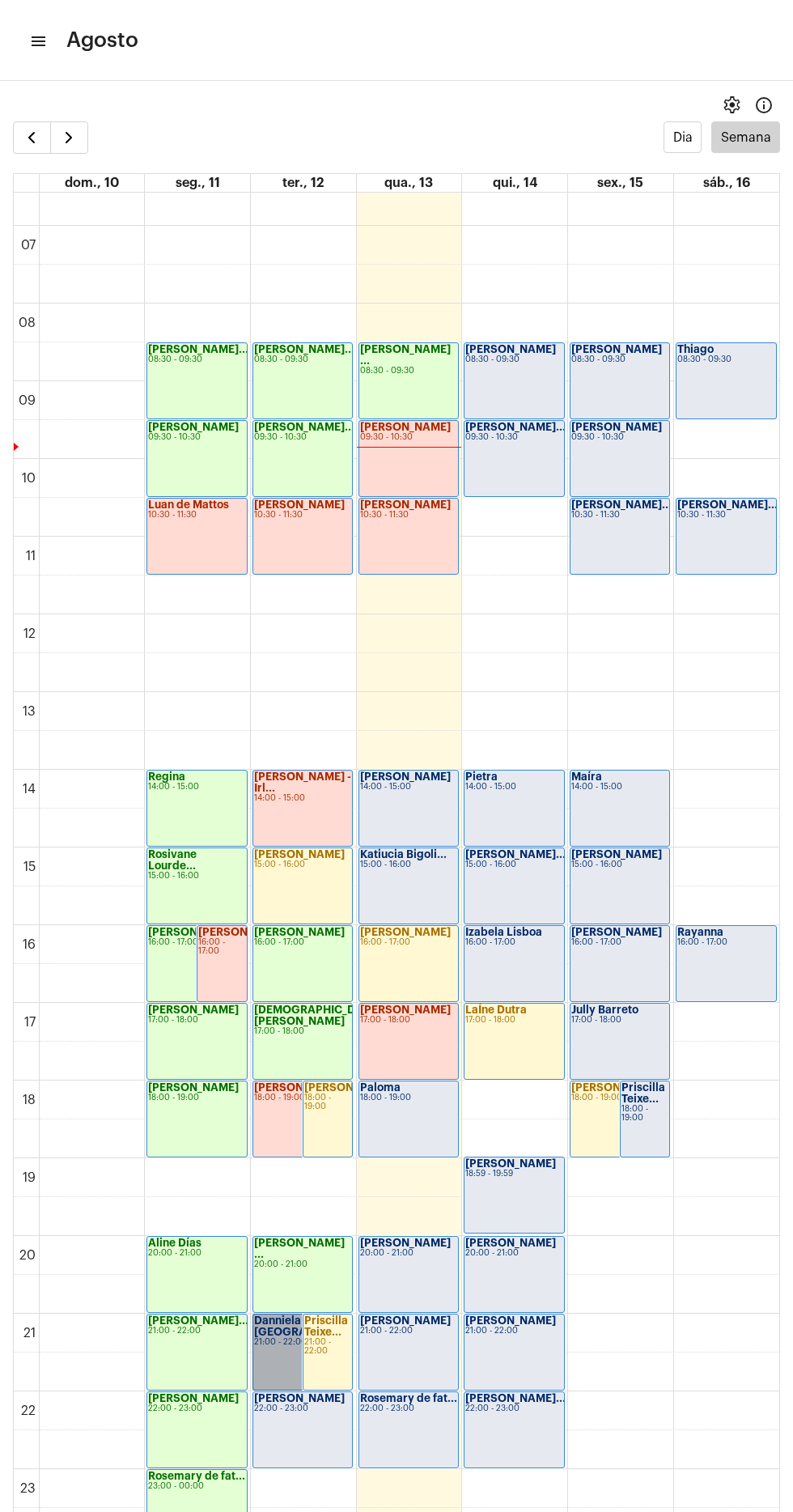
click at [261, 1345] on link "Danniela [GEOGRAPHIC_DATA] 21:00 - 22:00" at bounding box center [303, 1351] width 101 height 77
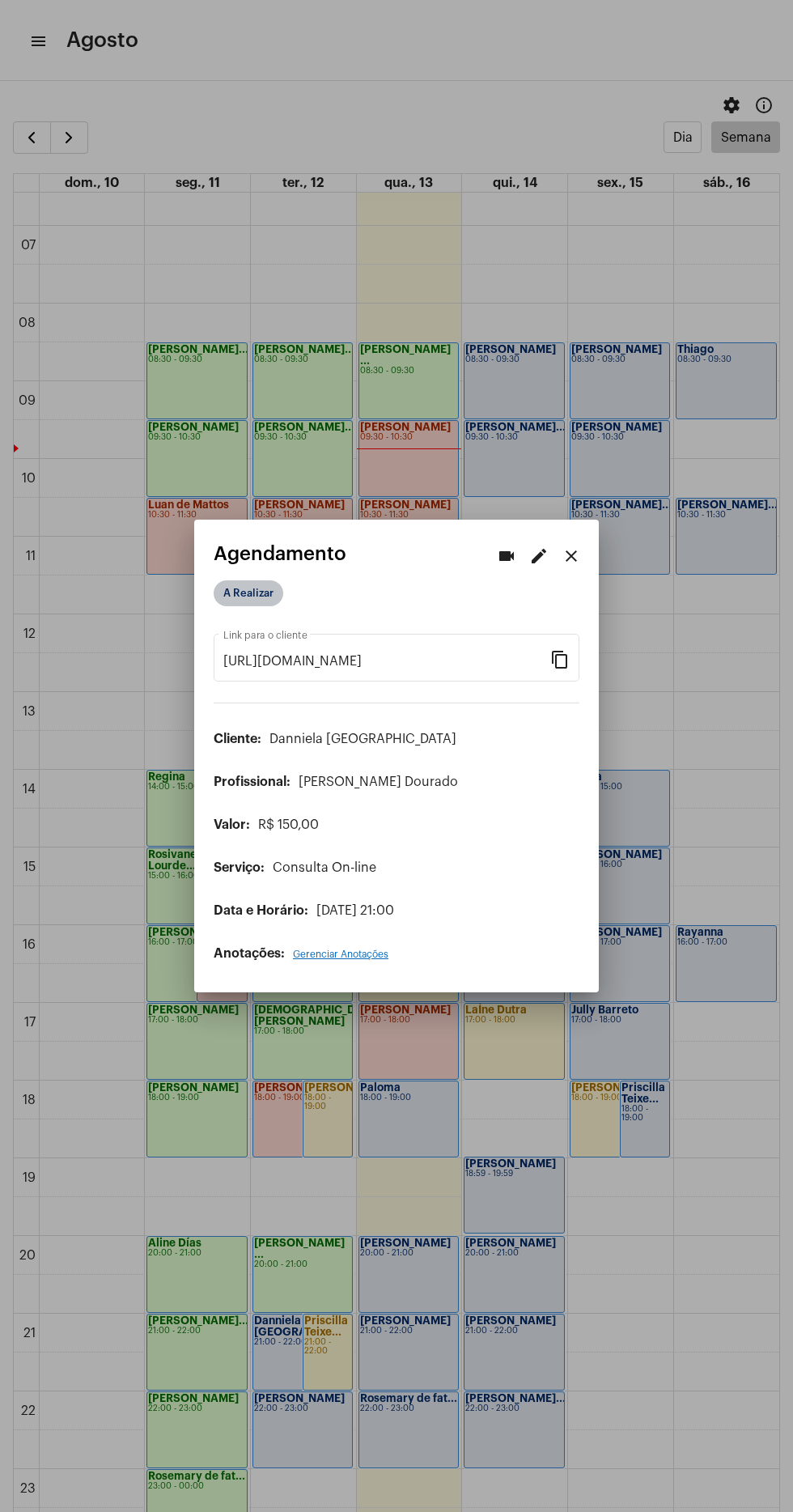
click at [261, 597] on mat-chip "A Realizar" at bounding box center [248, 592] width 69 height 26
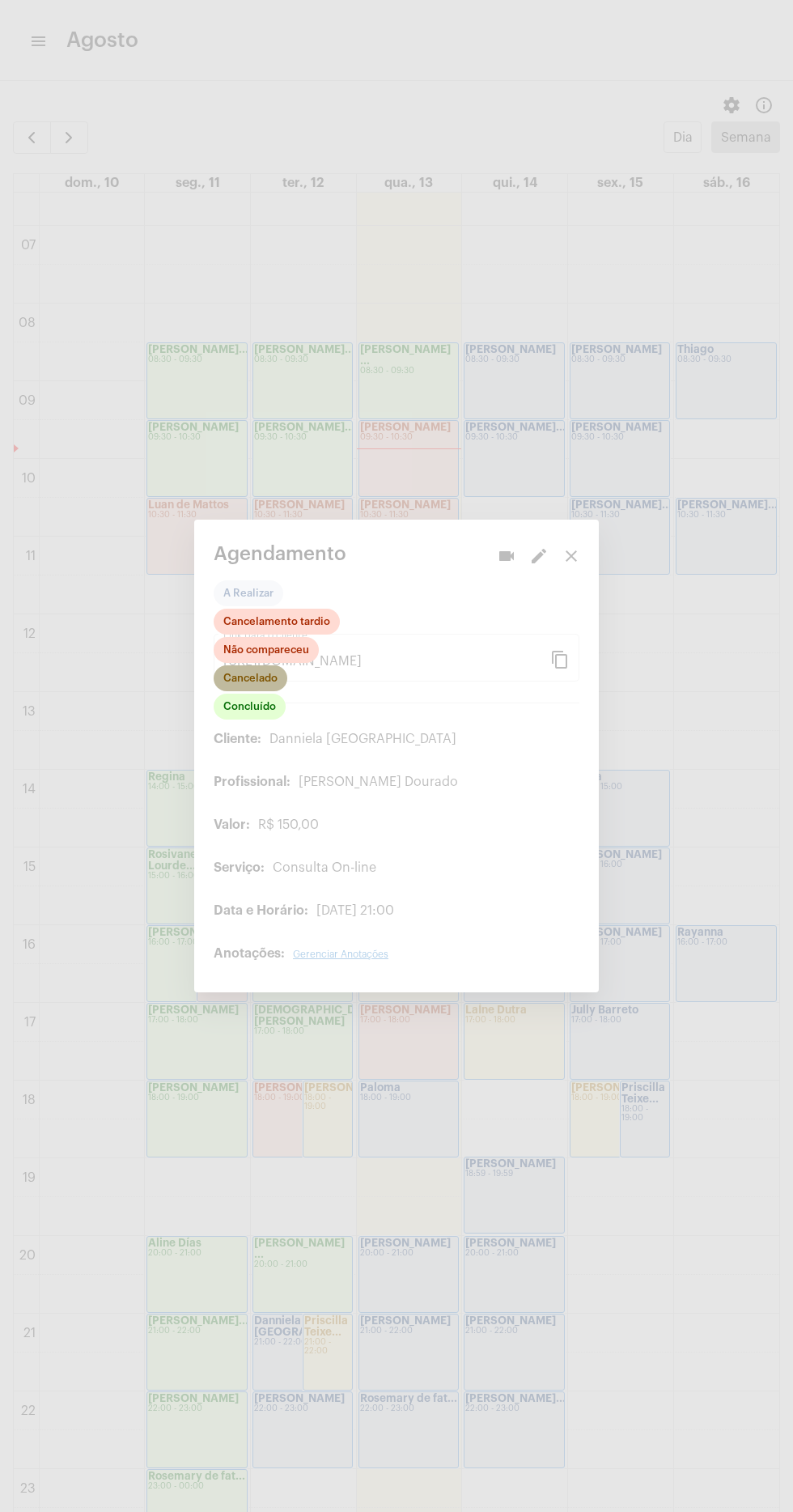
click at [266, 666] on mat-chip "Cancelado" at bounding box center [250, 678] width 73 height 26
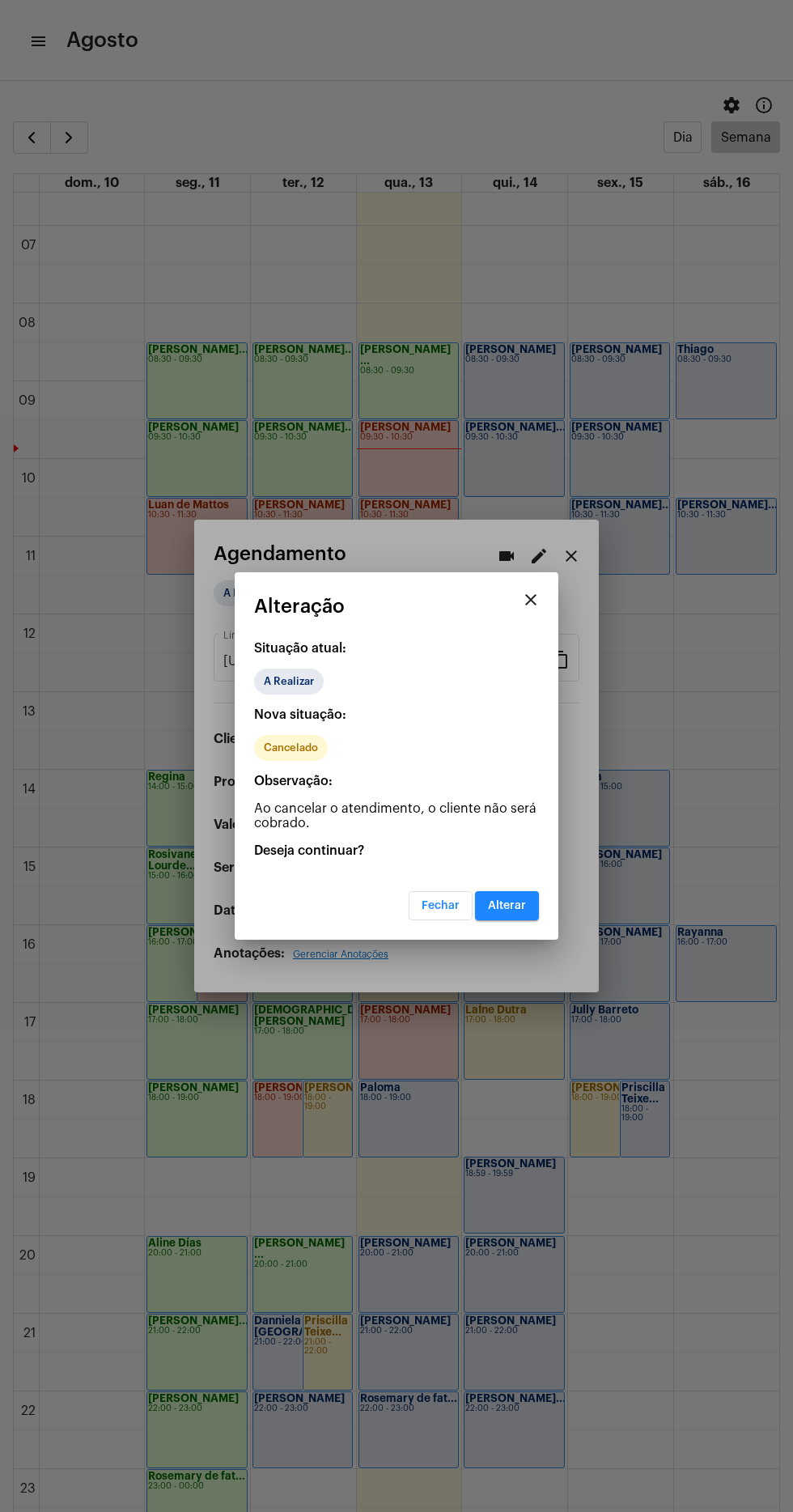
click at [519, 926] on mat-dialog-container "close Alteração Situação atual: A Realizar Nova situação: Cancelado Observação:…" at bounding box center [396, 756] width 323 height 367
click at [506, 900] on span "Alterar" at bounding box center [507, 905] width 38 height 11
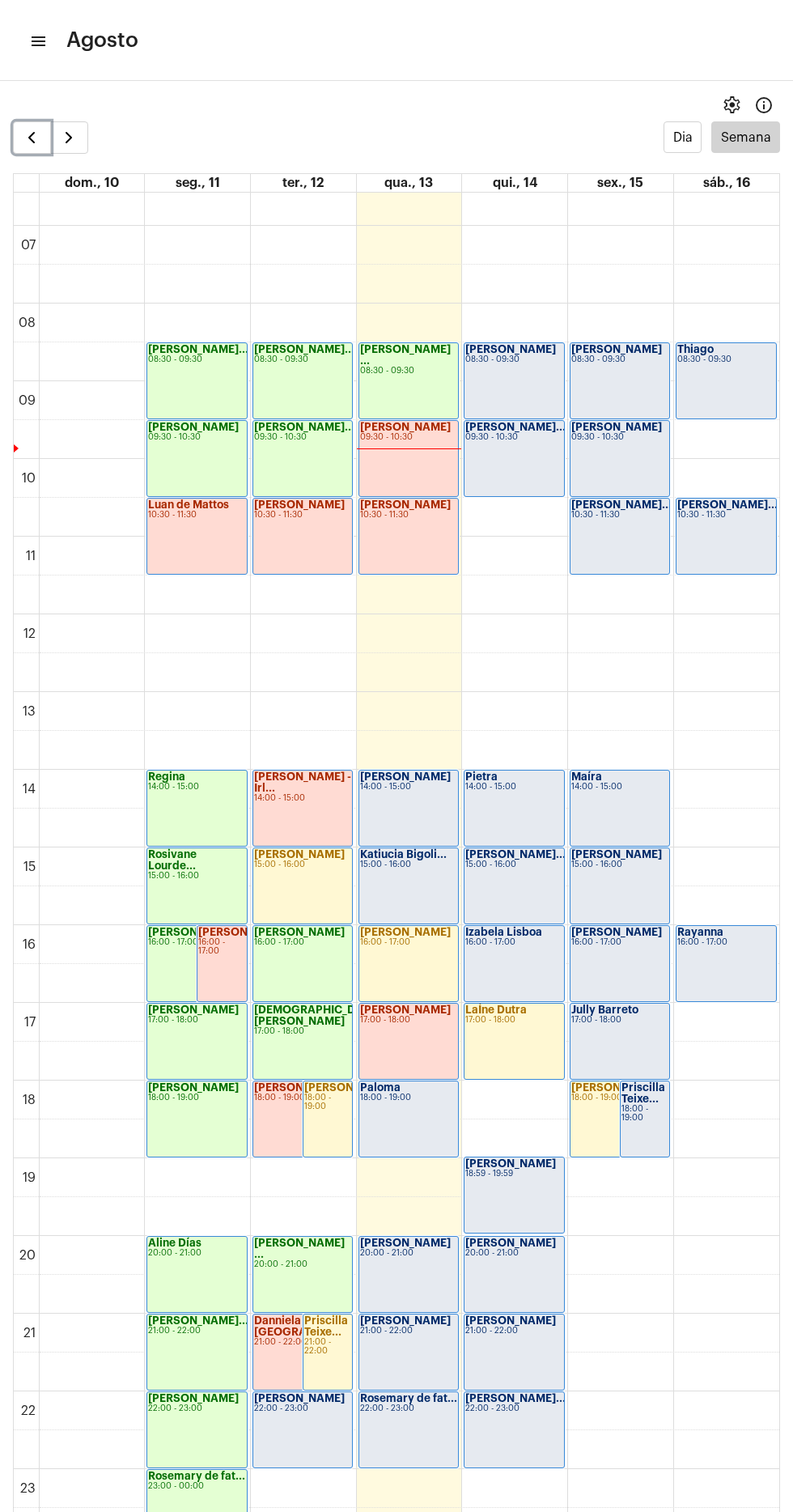
click at [22, 131] on span "button" at bounding box center [31, 137] width 19 height 19
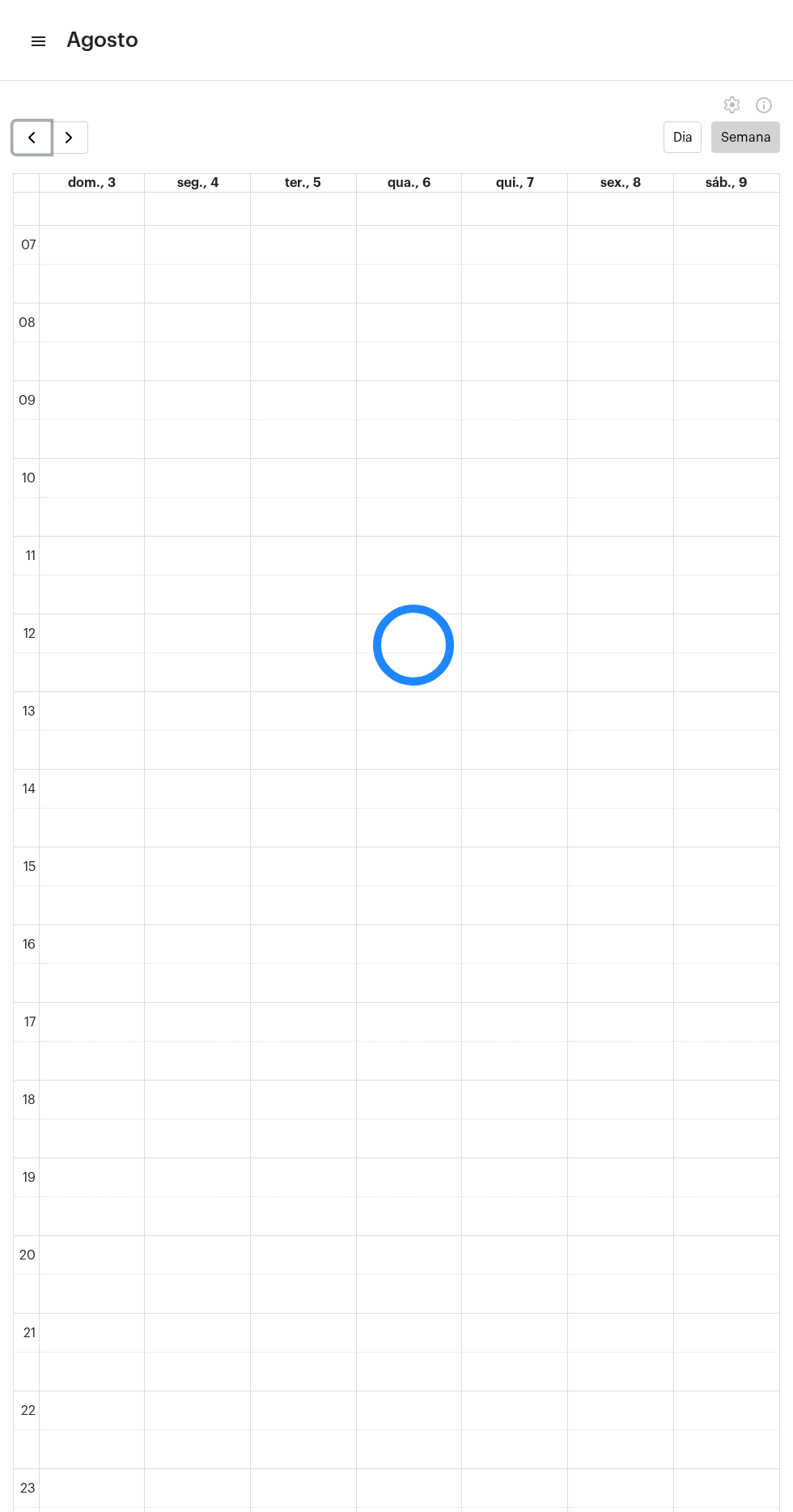
scroll to position [468, 0]
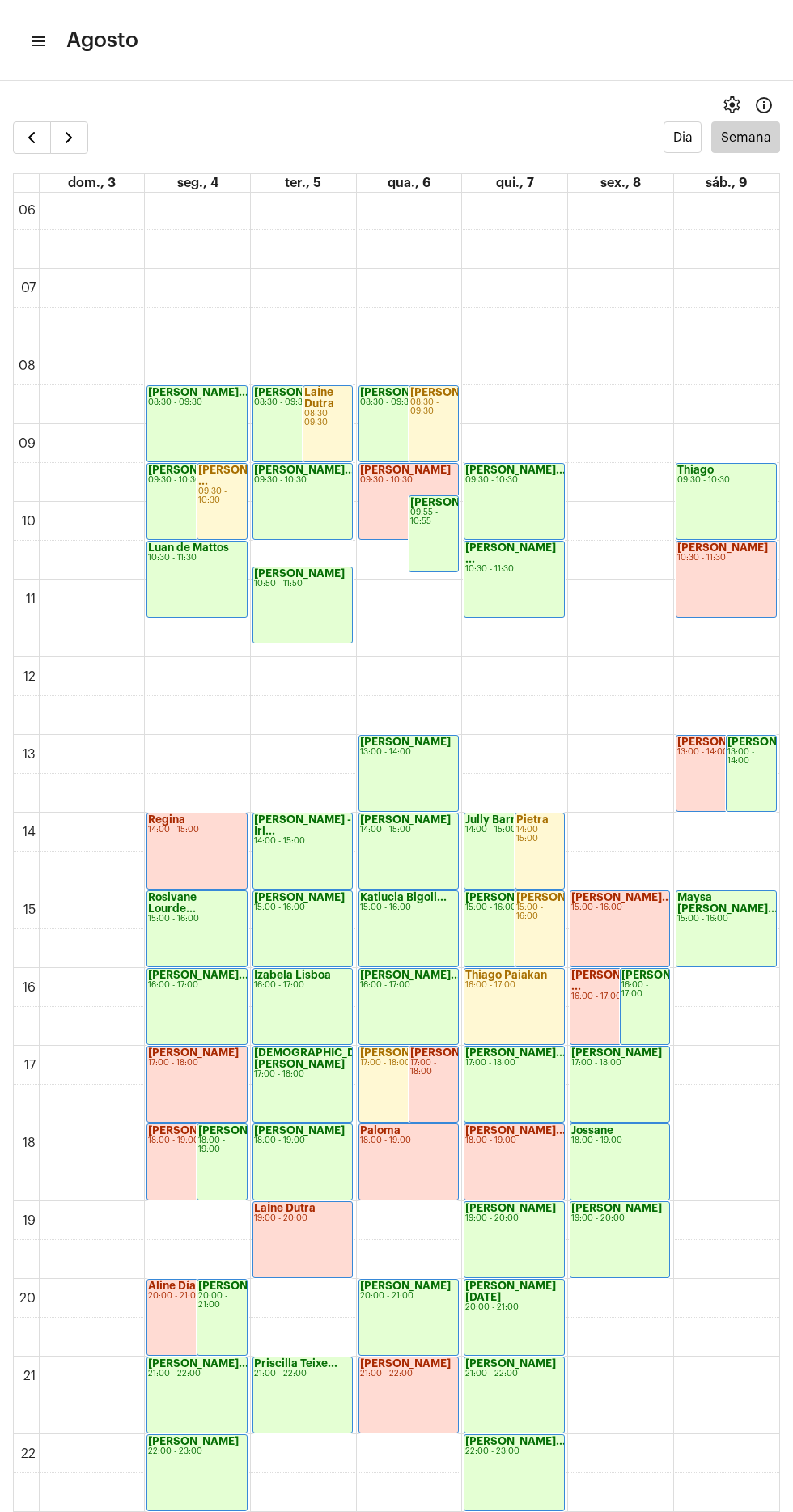
click at [106, 136] on div "Dia Semana" at bounding box center [396, 138] width 767 height 32
click at [71, 138] on span "button" at bounding box center [68, 137] width 19 height 19
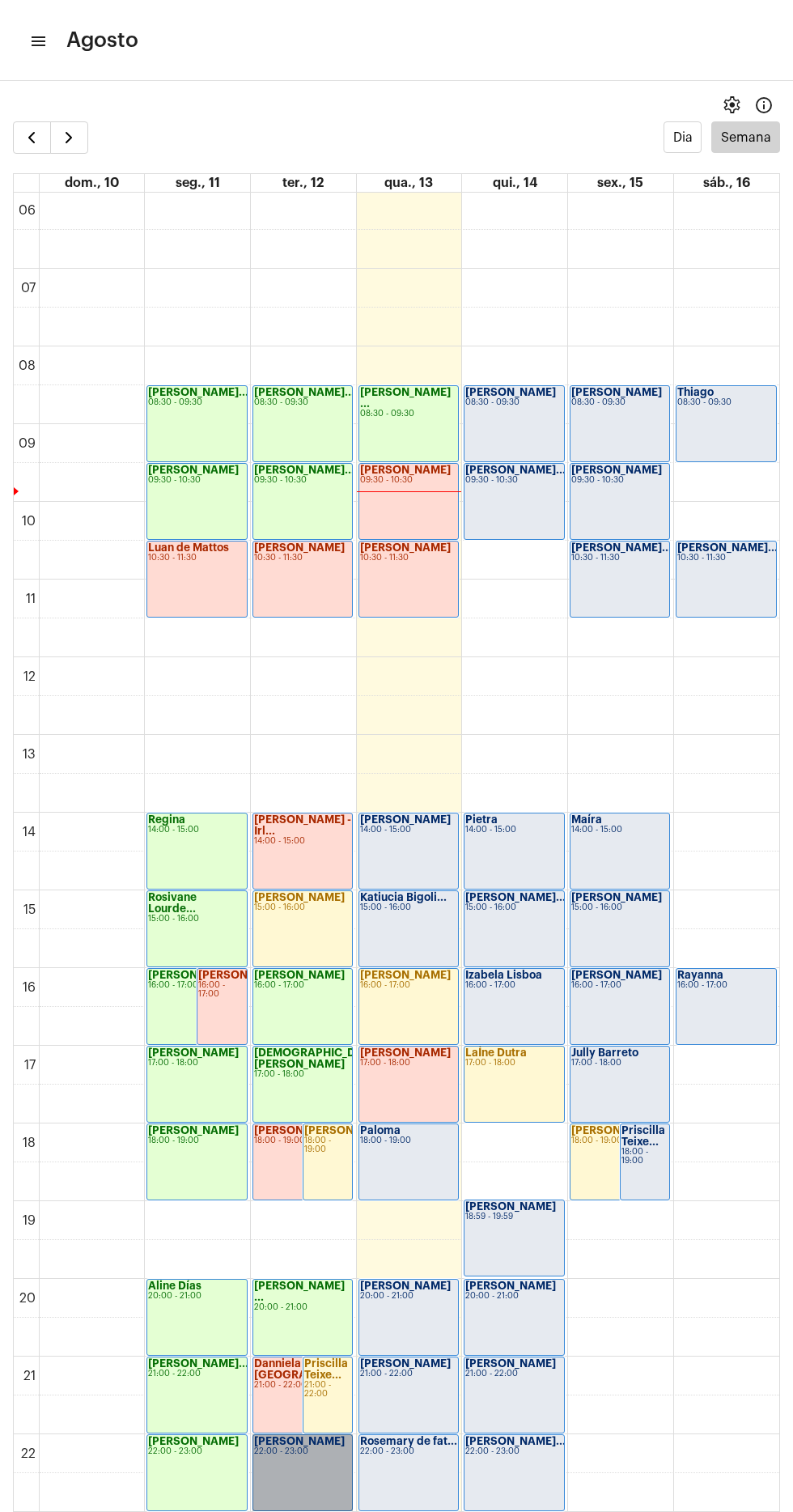
click at [286, 1463] on link "[PERSON_NAME] 22:00 - 23:00" at bounding box center [303, 1472] width 101 height 77
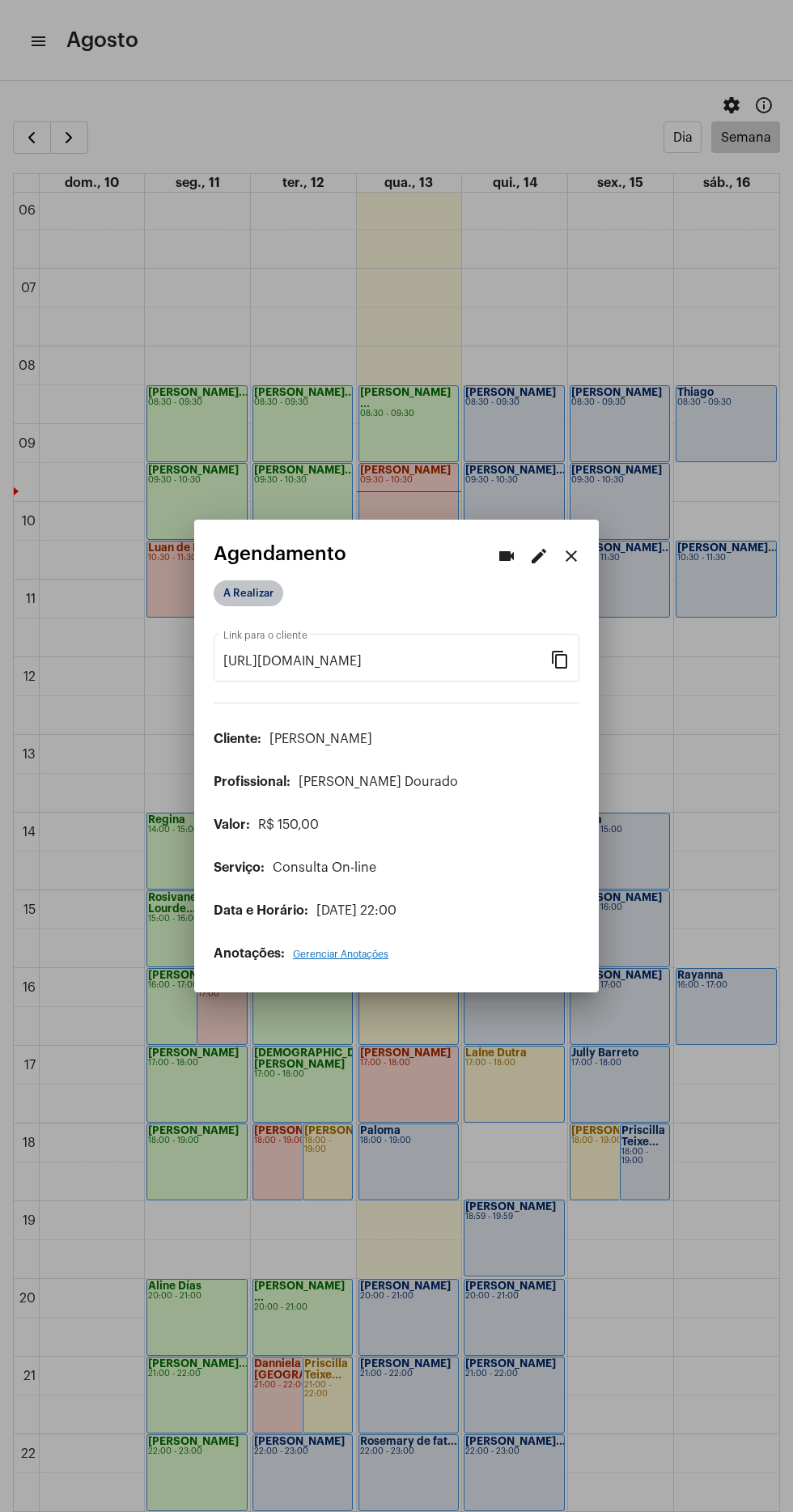
click at [242, 583] on mat-chip "A Realizar" at bounding box center [248, 592] width 69 height 26
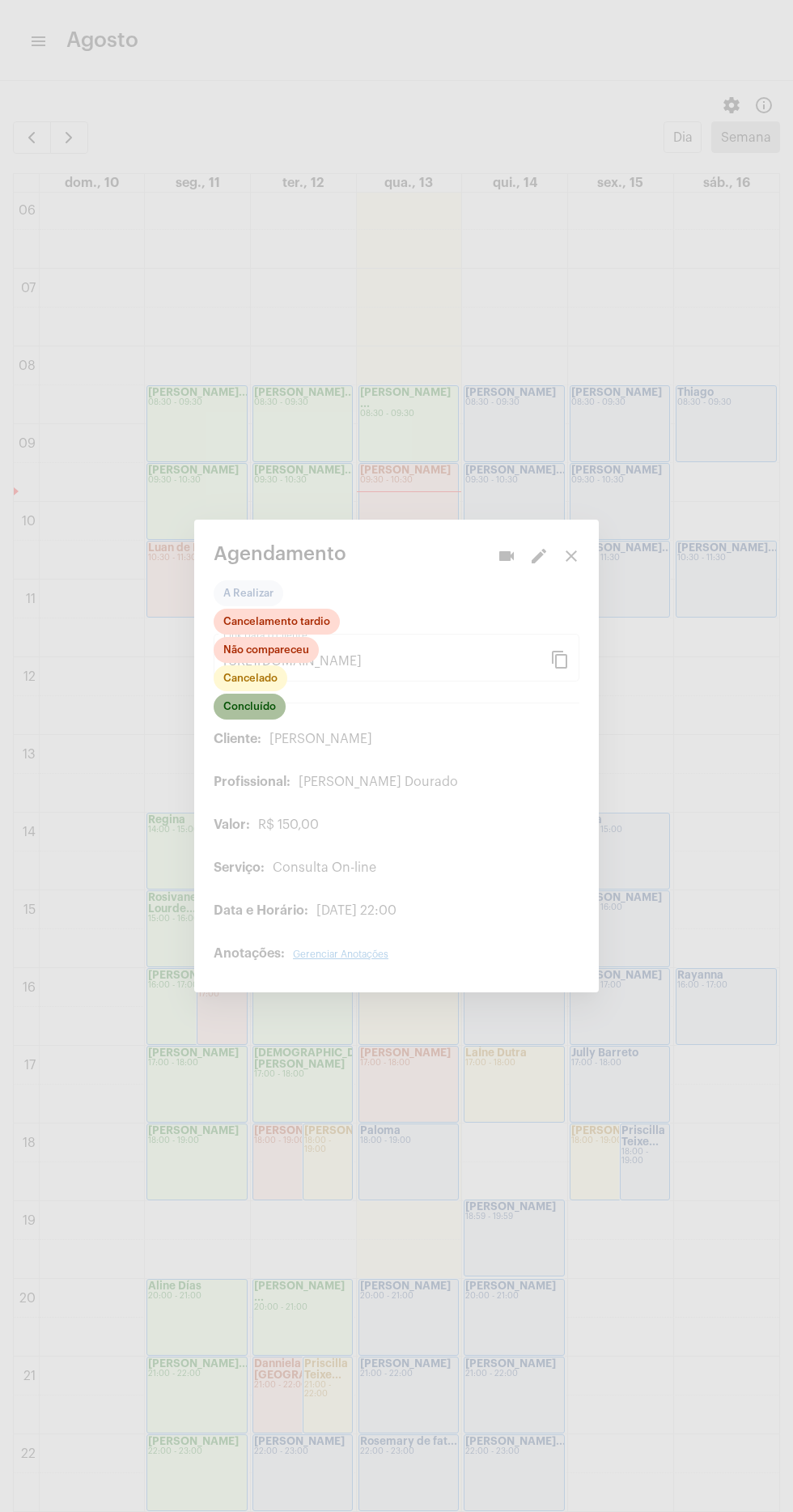
click at [253, 699] on mat-chip "Concluído" at bounding box center [250, 706] width 72 height 26
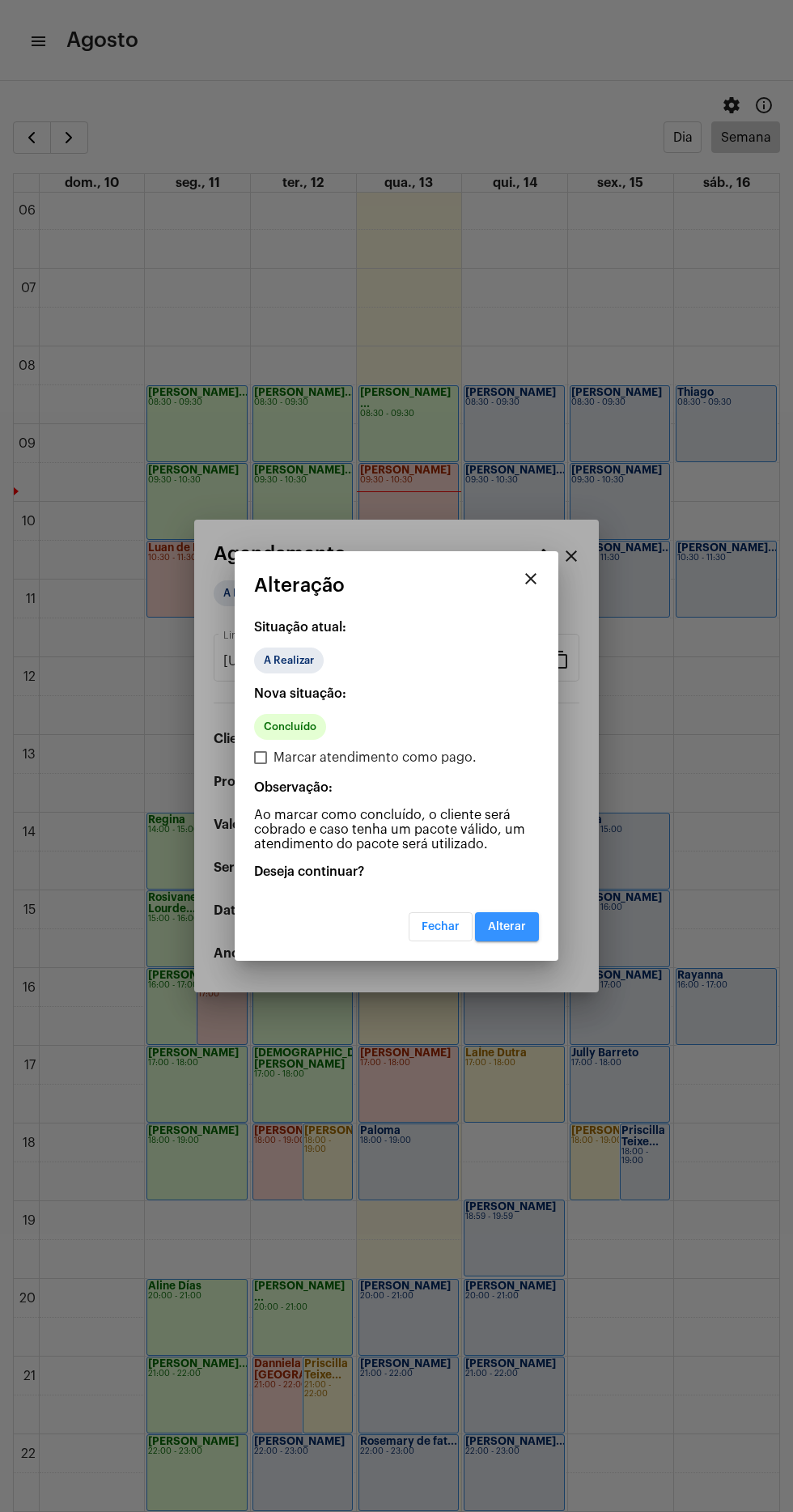
click at [515, 916] on button "Alterar" at bounding box center [507, 926] width 64 height 29
